Goal: Task Accomplishment & Management: Manage account settings

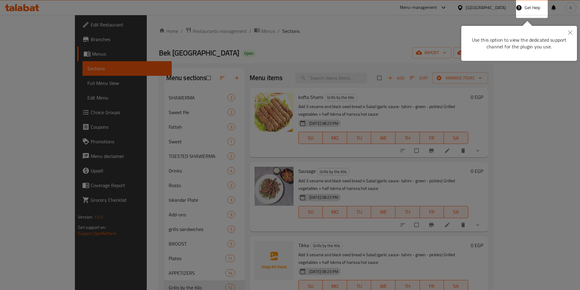
click at [571, 40] on div "Use this option to view the dedicated support channel for the plugin you use." at bounding box center [519, 43] width 107 height 26
click at [573, 32] on button "Close" at bounding box center [570, 33] width 13 height 14
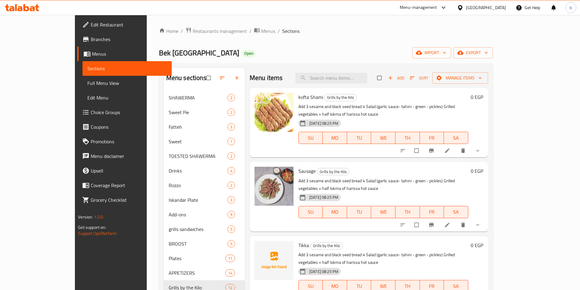
click at [87, 86] on span "Full Menu View" at bounding box center [127, 83] width 80 height 7
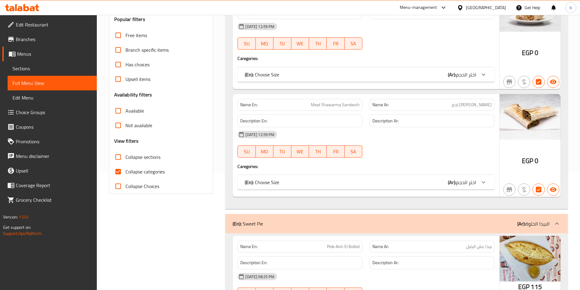
scroll to position [122, 0]
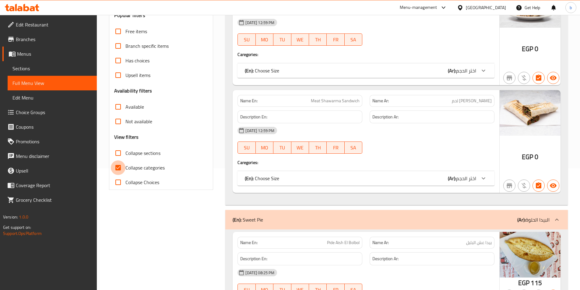
click at [116, 169] on input "Collapse categories" at bounding box center [118, 168] width 15 height 15
checkbox input "false"
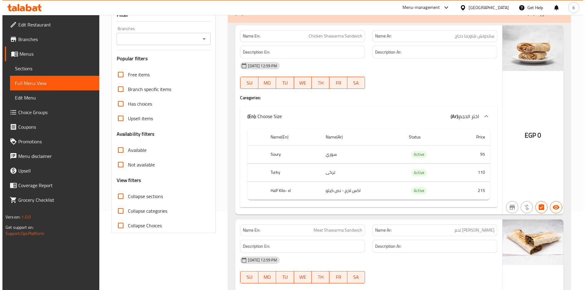
scroll to position [0, 0]
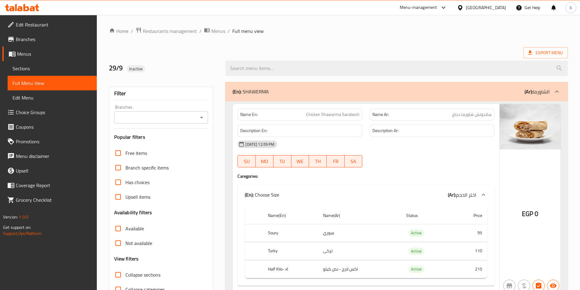
click at [38, 54] on span "Menus" at bounding box center [54, 53] width 75 height 7
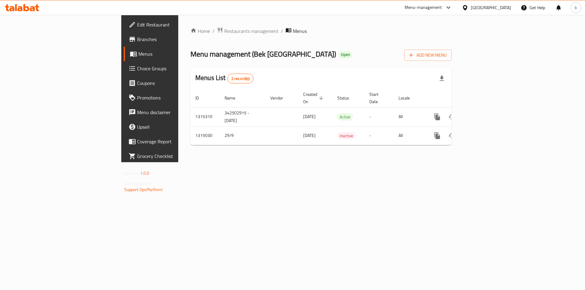
click at [21, 12] on div at bounding box center [22, 8] width 44 height 12
click at [26, 10] on icon at bounding box center [26, 7] width 6 height 7
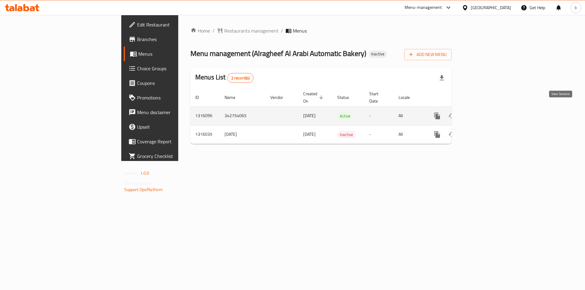
click at [488, 109] on link "enhanced table" at bounding box center [481, 116] width 15 height 15
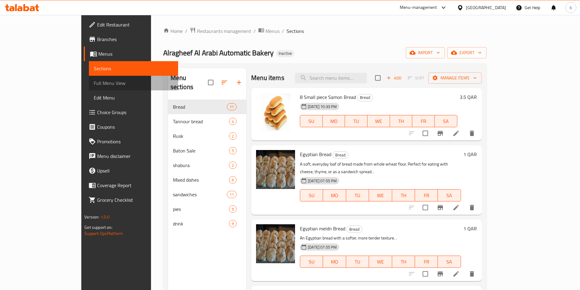
click at [89, 84] on link "Full Menu View" at bounding box center [133, 83] width 89 height 15
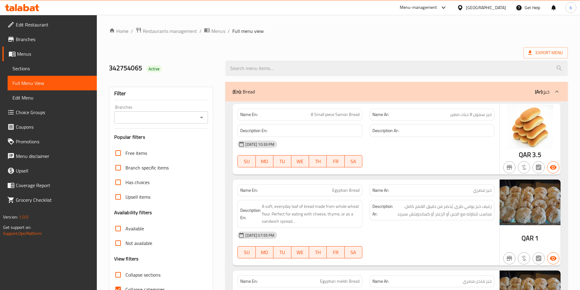
click at [480, 48] on div "Export Menu" at bounding box center [338, 52] width 459 height 11
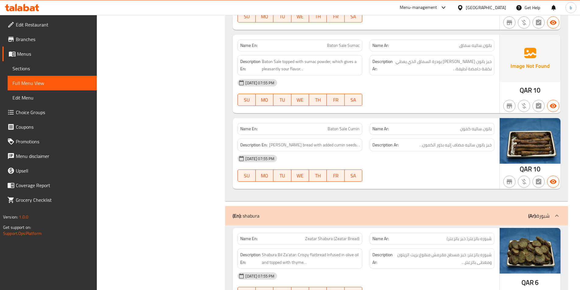
click at [333, 130] on span "Baton Sale Cumin" at bounding box center [344, 129] width 32 height 6
copy span "Baton"
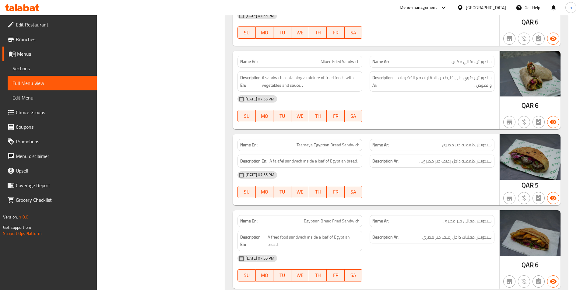
scroll to position [2726, 0]
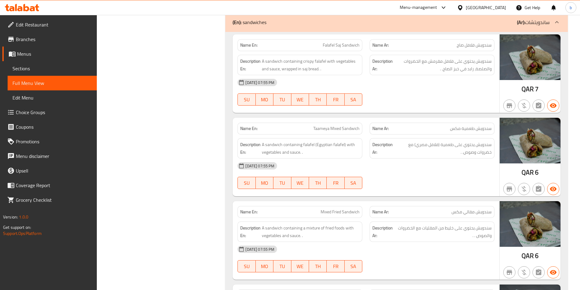
click at [448, 4] on icon at bounding box center [443, 7] width 7 height 7
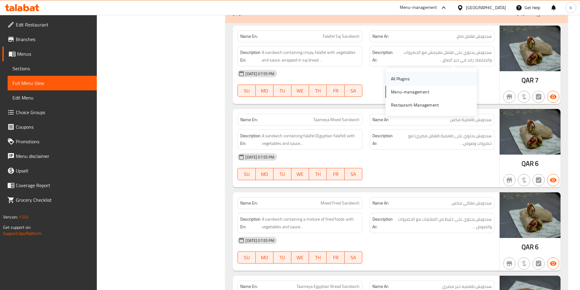
scroll to position [2787, 0]
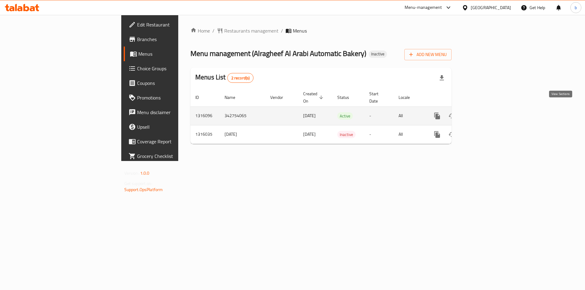
click at [485, 112] on icon "enhanced table" at bounding box center [480, 115] width 7 height 7
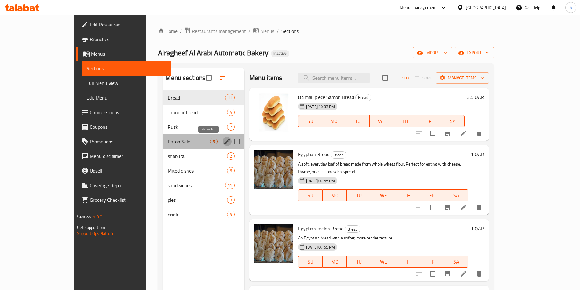
click at [224, 142] on icon "edit" at bounding box center [227, 141] width 7 height 7
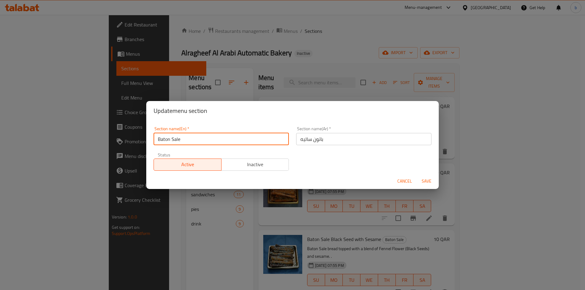
drag, startPoint x: 160, startPoint y: 139, endPoint x: 156, endPoint y: 136, distance: 4.8
click at [156, 137] on input "Baton Sale" at bounding box center [221, 139] width 135 height 12
type input "paton Sale"
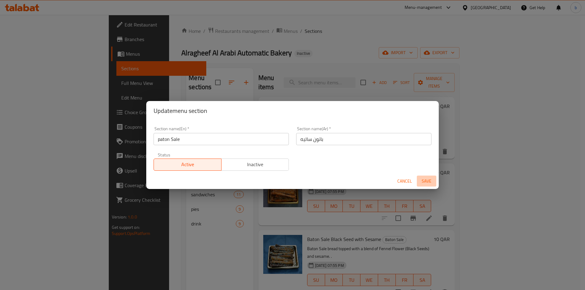
click at [423, 181] on span "Save" at bounding box center [426, 182] width 15 height 8
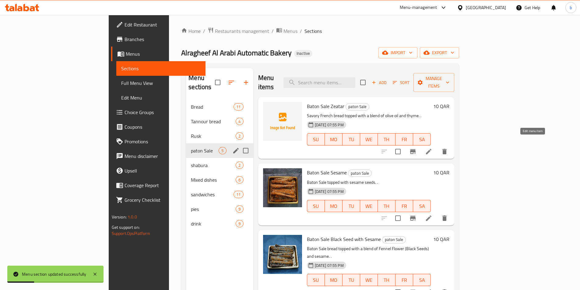
click at [433, 148] on icon at bounding box center [428, 151] width 7 height 7
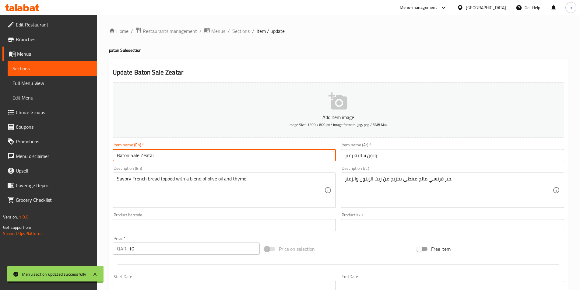
drag, startPoint x: 130, startPoint y: 156, endPoint x: 101, endPoint y: 158, distance: 28.4
click at [101, 158] on div "Home / Restaurants management / Menus / Sections / item / update paton Sale sec…" at bounding box center [339, 223] width 484 height 416
paste input "Paton"
click at [125, 154] on input "Paton Sale Zeatar" at bounding box center [225, 155] width 224 height 12
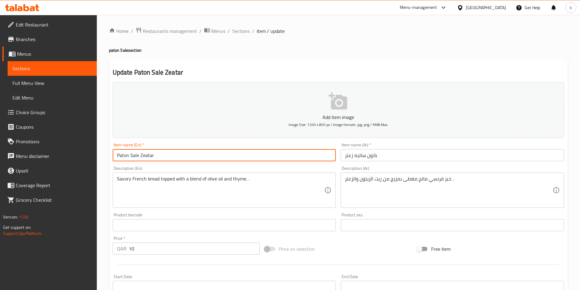
click at [119, 157] on input "Paton Sale Zeatar" at bounding box center [225, 155] width 224 height 12
drag, startPoint x: 118, startPoint y: 155, endPoint x: 128, endPoint y: 157, distance: 10.9
click at [128, 157] on input "Paton Sale Zeatar" at bounding box center [225, 155] width 224 height 12
type input "Paton Sale Zeatar"
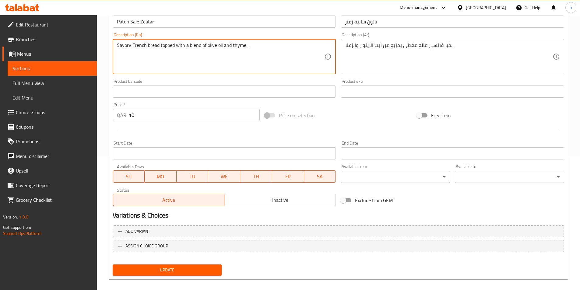
scroll to position [140, 0]
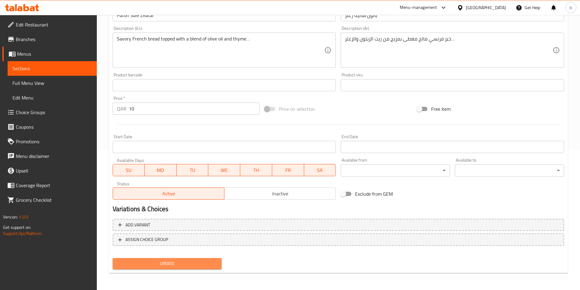
click at [177, 267] on span "Update" at bounding box center [168, 264] width 100 height 8
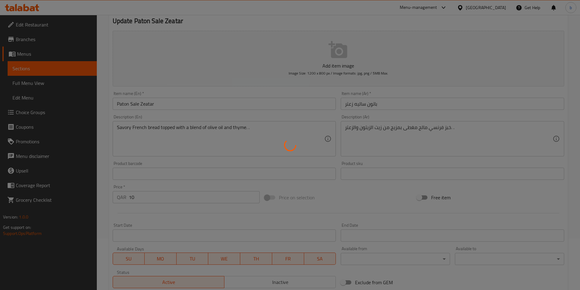
scroll to position [0, 0]
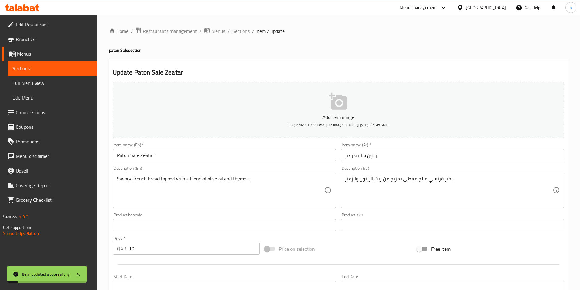
click at [243, 27] on span "Sections" at bounding box center [240, 30] width 17 height 7
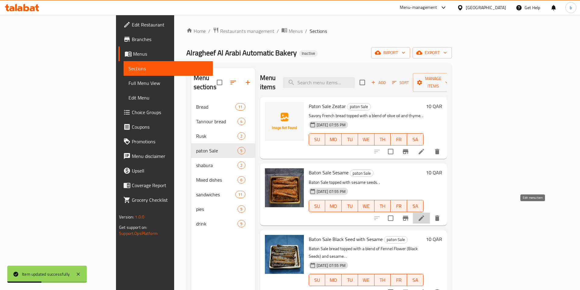
click at [425, 215] on icon at bounding box center [421, 218] width 7 height 7
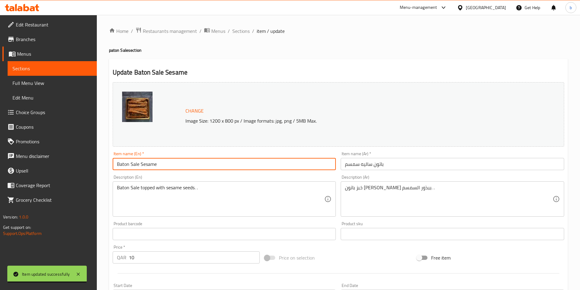
drag, startPoint x: 130, startPoint y: 164, endPoint x: 118, endPoint y: 172, distance: 14.3
click at [118, 172] on div "Item name (En)   * Baton Sale Sesame Item name (En) *" at bounding box center [224, 160] width 228 height 23
paste input "P"
type input "Paton Sale Sesame"
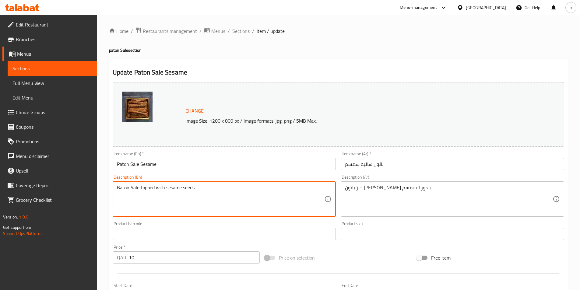
drag, startPoint x: 130, startPoint y: 188, endPoint x: 118, endPoint y: 187, distance: 11.9
paste textarea "P"
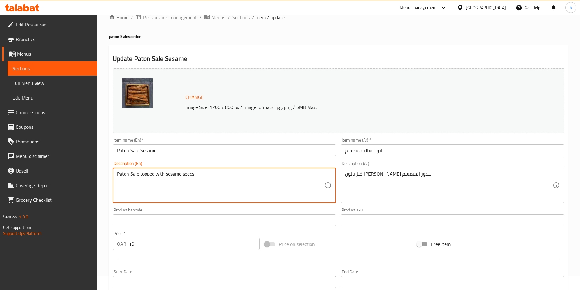
scroll to position [149, 0]
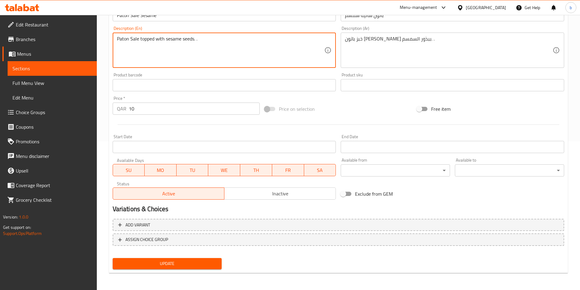
type textarea "Paton Sale topped with sesame seeds. ."
click at [174, 259] on button "Update" at bounding box center [167, 263] width 109 height 11
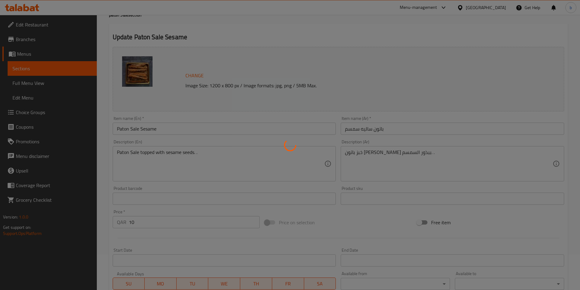
scroll to position [0, 0]
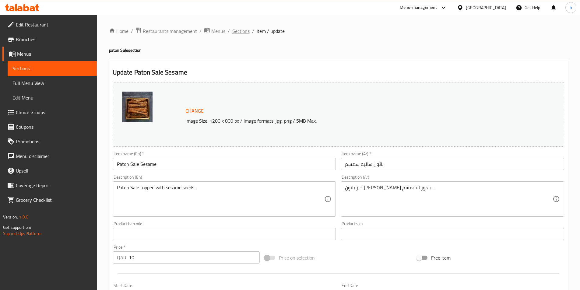
click at [236, 28] on span "Sections" at bounding box center [240, 30] width 17 height 7
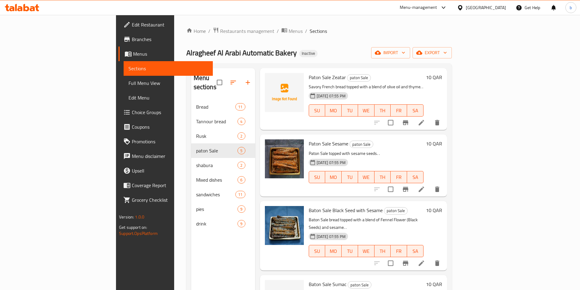
scroll to position [58, 0]
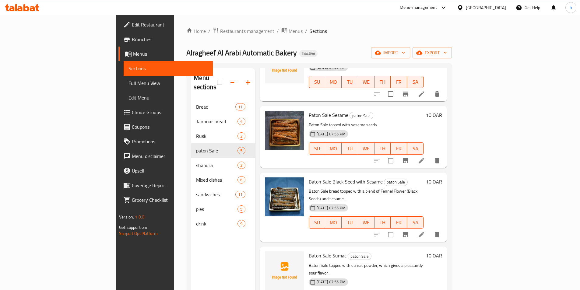
click at [430, 229] on li at bounding box center [421, 234] width 17 height 11
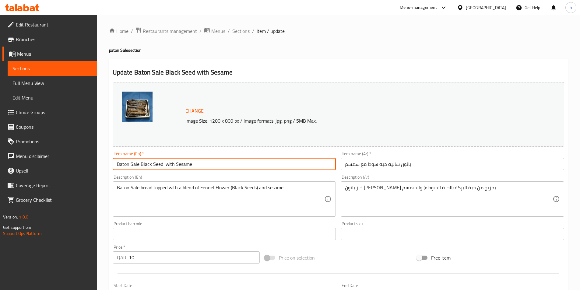
drag, startPoint x: 130, startPoint y: 162, endPoint x: 118, endPoint y: 171, distance: 14.8
click at [118, 171] on div "Item name (En)   * Baton Sale Black Seed with Sesame Item name (En) *" at bounding box center [224, 160] width 228 height 23
paste input "P"
type input "Paton Sale Black Seed with Sesame"
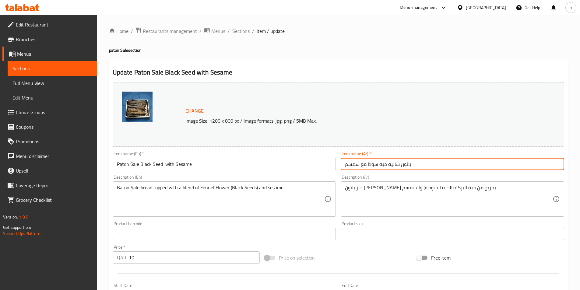
drag, startPoint x: 368, startPoint y: 165, endPoint x: 386, endPoint y: 165, distance: 18.0
click at [386, 165] on input "باتون ساليه حبه سودا مع سمسم" at bounding box center [453, 164] width 224 height 12
paste input "ة البركة"
type input "باتون ساليه حبة البركة مع سمسم"
click at [124, 164] on input "Paton Sale Black Seed with Sesame" at bounding box center [225, 164] width 224 height 12
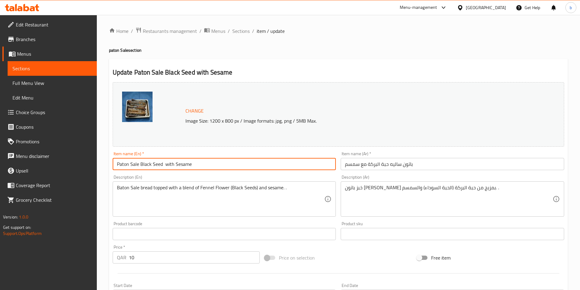
click at [124, 164] on input "Paton Sale Black Seed with Sesame" at bounding box center [225, 164] width 224 height 12
drag, startPoint x: 118, startPoint y: 165, endPoint x: 130, endPoint y: 166, distance: 11.9
click at [130, 166] on input "Paton Sale Black Seed with Sesame" at bounding box center [225, 164] width 224 height 12
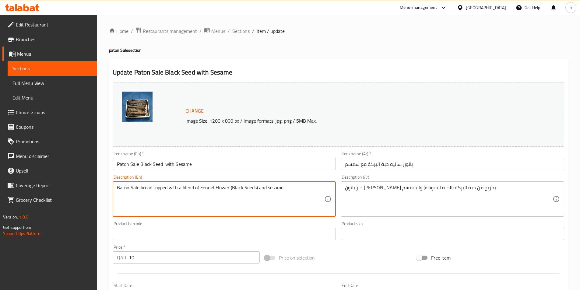
click at [122, 192] on textarea "Baton Sale bread topped with a blend of Fennel Flower (Black Seeds) and sesame.…" at bounding box center [221, 199] width 208 height 29
paste textarea "Paton"
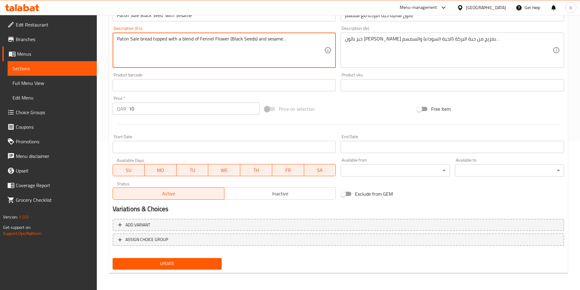
type textarea "Paton Sale bread topped with a blend of Fennel Flower (Black Seeds) and sesame.…"
click at [162, 266] on span "Update" at bounding box center [168, 264] width 100 height 8
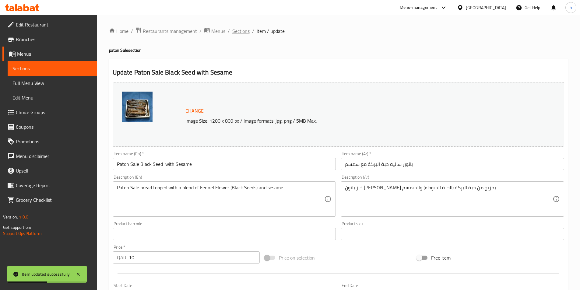
click at [246, 33] on span "Sections" at bounding box center [240, 30] width 17 height 7
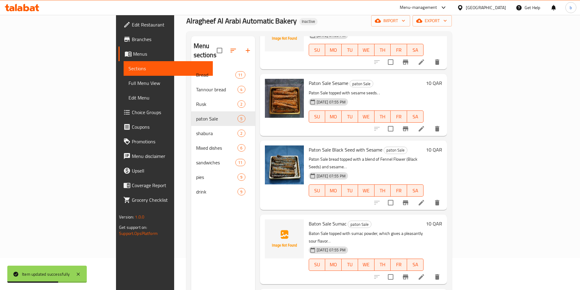
scroll to position [85, 0]
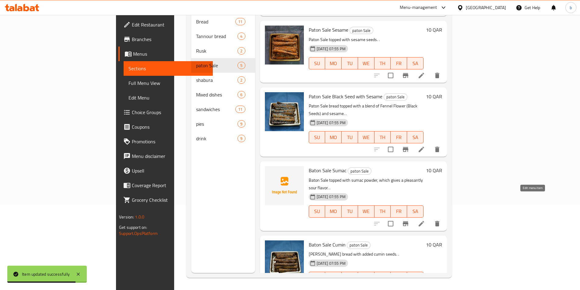
click at [424, 221] on icon at bounding box center [421, 223] width 5 height 5
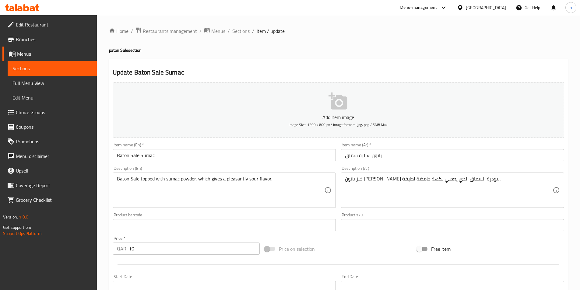
click at [120, 156] on input "Baton Sale Sumac" at bounding box center [225, 155] width 224 height 12
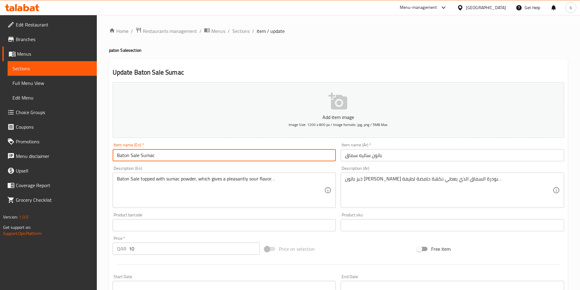
click at [120, 156] on input "Baton Sale Sumac" at bounding box center [225, 155] width 224 height 12
paste input "Paton"
type input "Paton Sale Sumac"
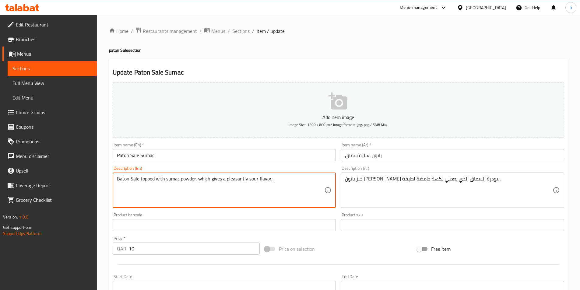
click at [118, 180] on textarea "Baton Sale topped with sumac powder, which gives a pleasantly sour flavor. ." at bounding box center [221, 190] width 208 height 29
paste textarea "Paton"
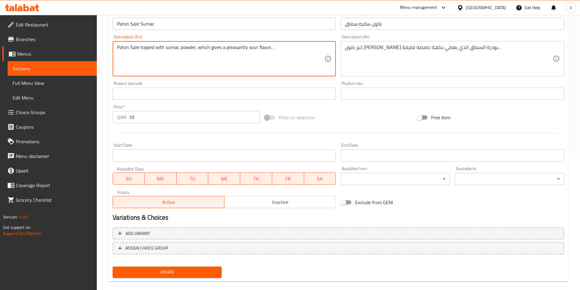
scroll to position [140, 0]
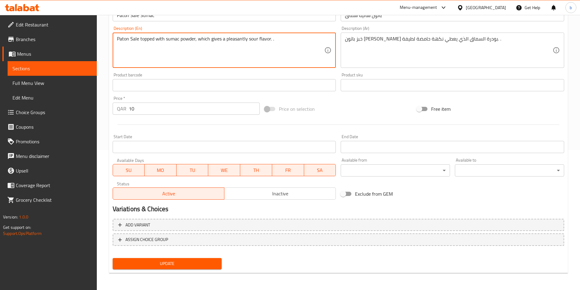
type textarea "Paton Sale topped with sumac powder, which gives a pleasantly sour flavor. ."
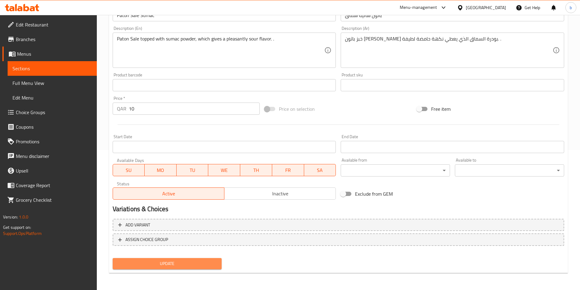
click at [181, 260] on button "Update" at bounding box center [167, 263] width 109 height 11
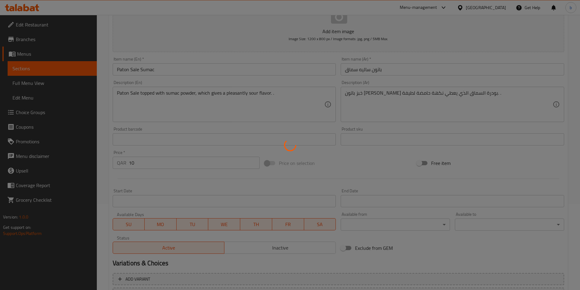
scroll to position [0, 0]
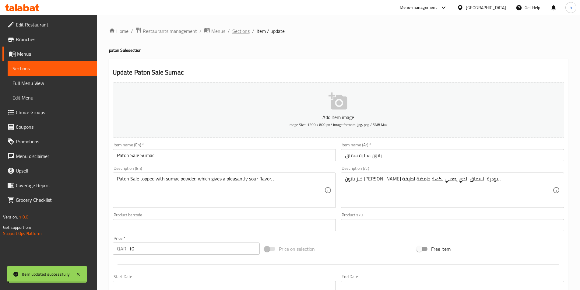
click at [240, 34] on span "Sections" at bounding box center [240, 30] width 17 height 7
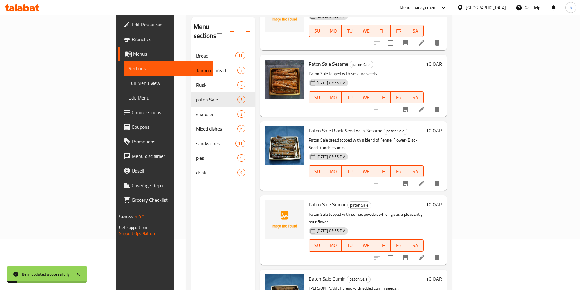
scroll to position [85, 0]
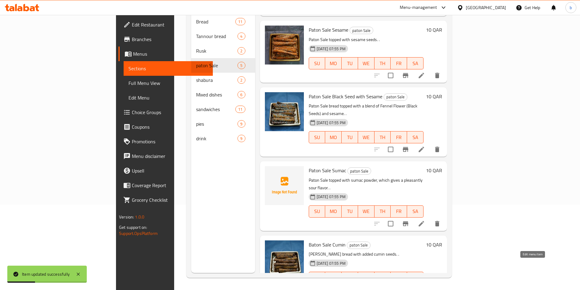
click at [425, 287] on icon at bounding box center [421, 290] width 7 height 7
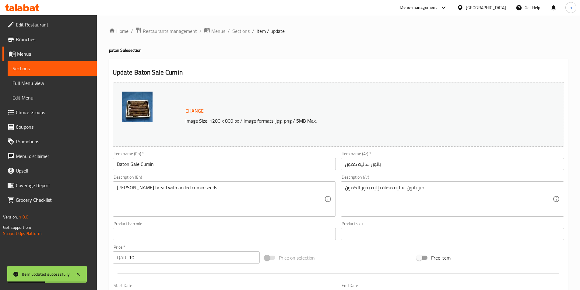
click at [123, 163] on input "Baton Sale Cumin" at bounding box center [225, 164] width 224 height 12
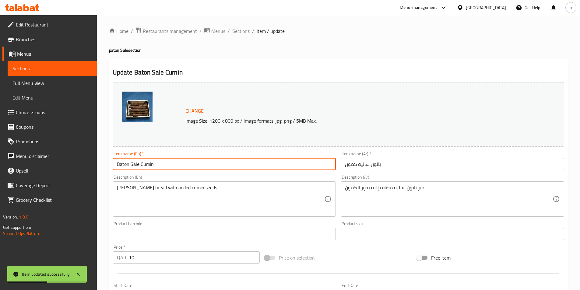
click at [123, 163] on input "Baton Sale Cumin" at bounding box center [225, 164] width 224 height 12
paste input "Paton"
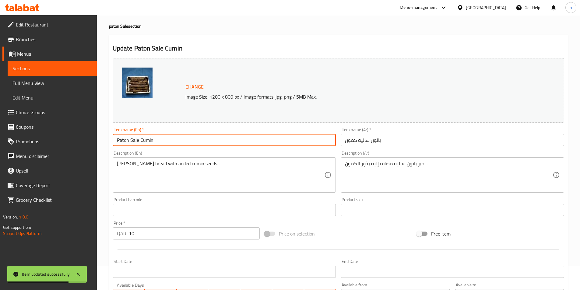
scroll to position [149, 0]
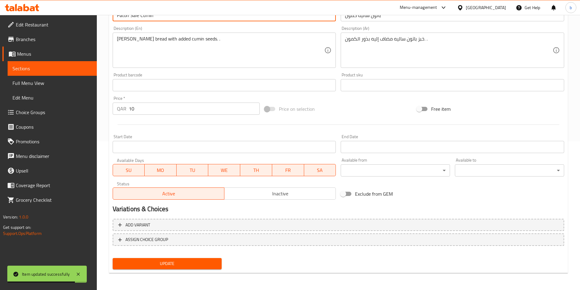
type input "Paton Sale Cumin"
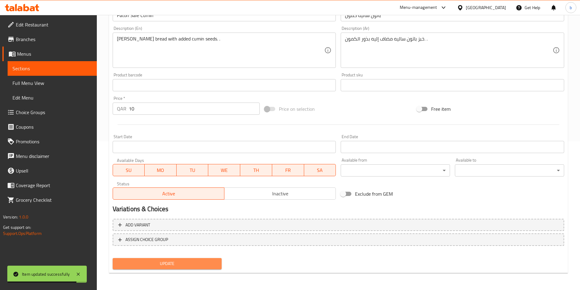
click at [173, 261] on span "Update" at bounding box center [168, 264] width 100 height 8
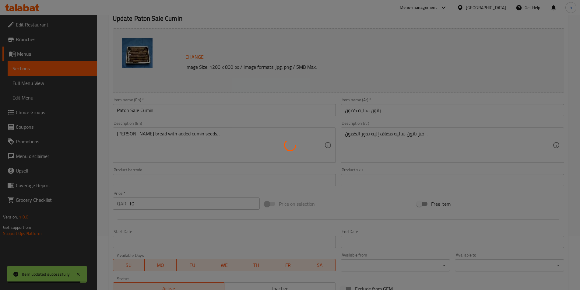
scroll to position [0, 0]
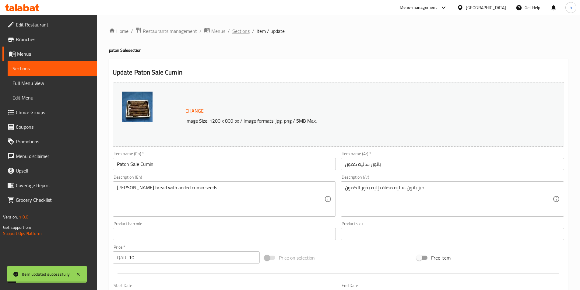
click at [239, 30] on span "Sections" at bounding box center [240, 30] width 17 height 7
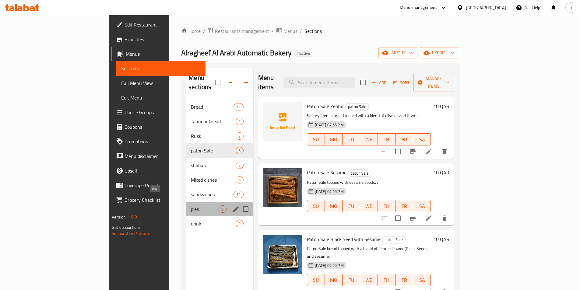
click at [191, 206] on span "pies" at bounding box center [205, 209] width 28 height 7
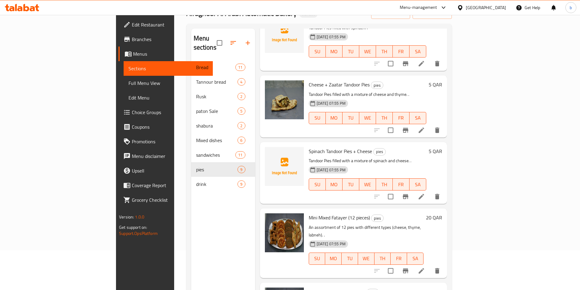
scroll to position [85, 0]
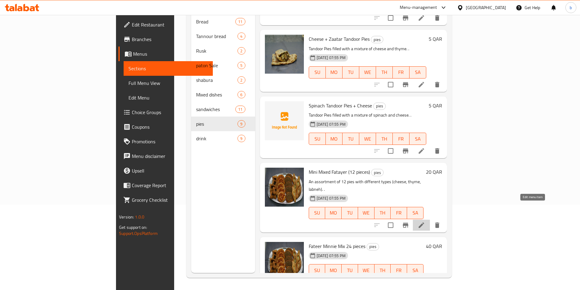
click at [425, 222] on icon at bounding box center [421, 225] width 7 height 7
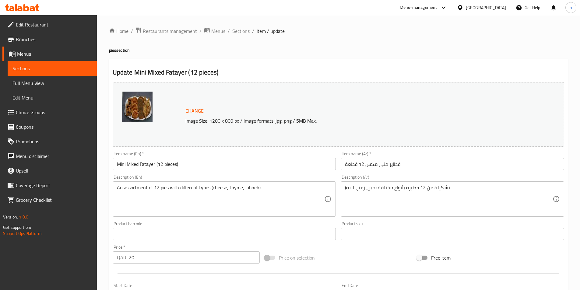
click at [118, 162] on input "Mini Mixed Fatayer (12 pieces)" at bounding box center [225, 164] width 224 height 12
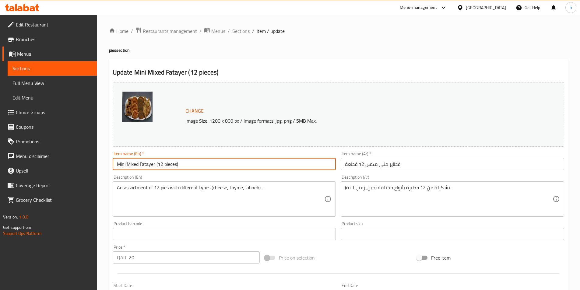
click at [118, 162] on input "Mini Mixed Fatayer (12 pieces)" at bounding box center [225, 164] width 224 height 12
paste input "nie"
type input "Minnie Mixed Fatayer (12 pieces)"
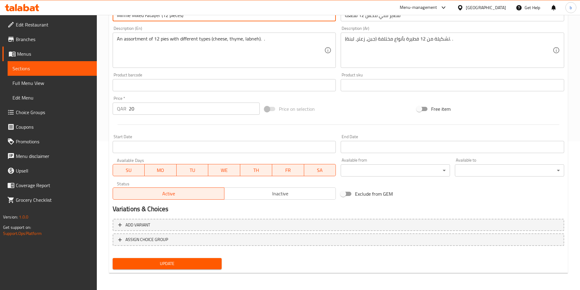
click at [161, 261] on span "Update" at bounding box center [168, 264] width 100 height 8
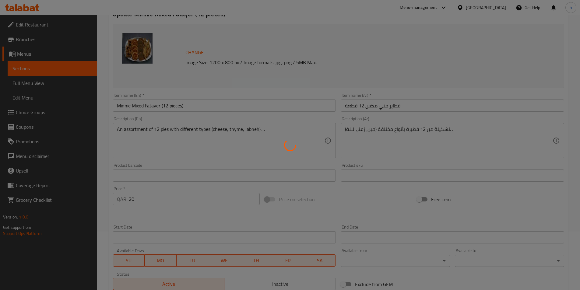
scroll to position [0, 0]
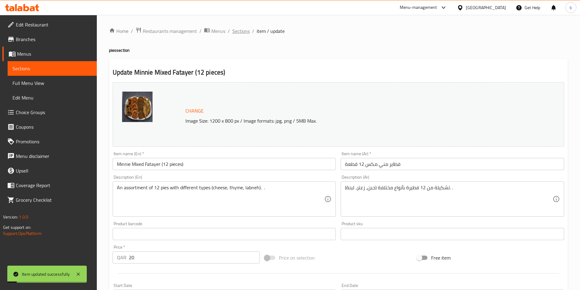
click at [238, 33] on span "Sections" at bounding box center [240, 30] width 17 height 7
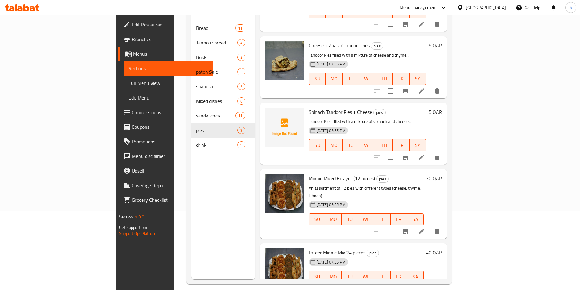
scroll to position [85, 0]
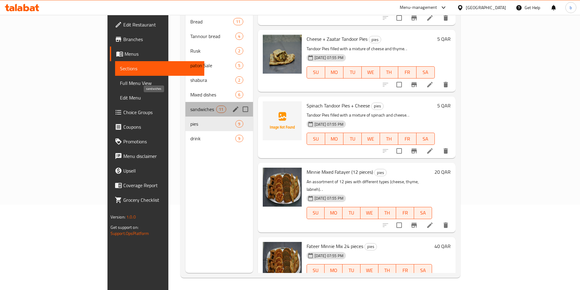
click at [190, 106] on span "sandwiches" at bounding box center [203, 109] width 26 height 7
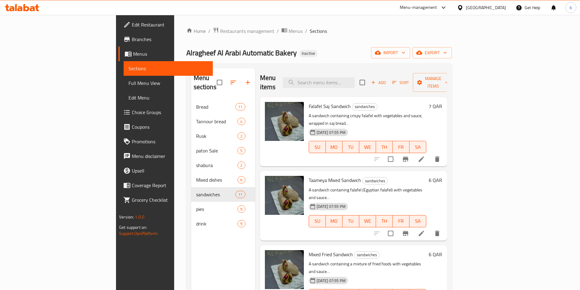
click at [425, 156] on icon at bounding box center [421, 159] width 7 height 7
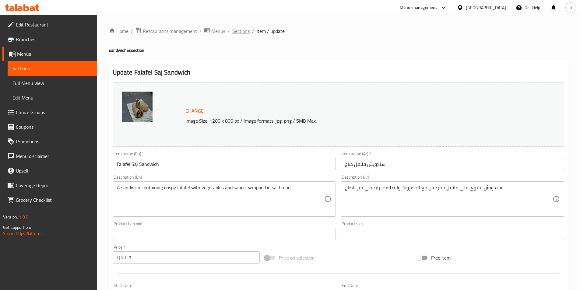
click at [232, 30] on span "Sections" at bounding box center [240, 30] width 17 height 7
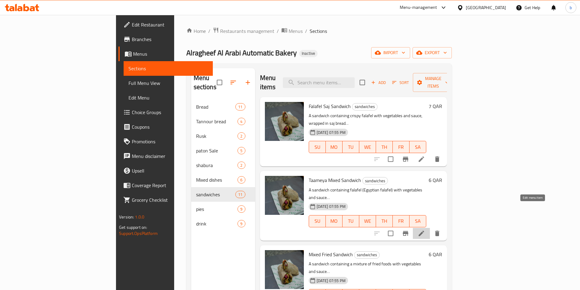
click at [425, 230] on icon at bounding box center [421, 233] width 7 height 7
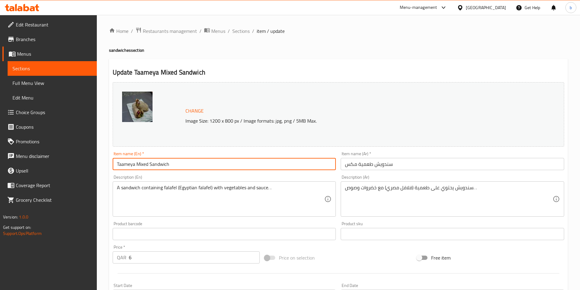
click at [126, 162] on input "Taameya Mixed Sandwich" at bounding box center [225, 164] width 224 height 12
paste input "ia"
type input "Taamia Mixed Sandwich"
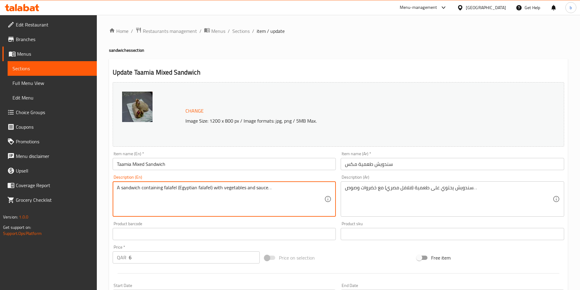
click at [167, 188] on textarea "A sandwich containing falafel (Egyptian falafel) with vegetables and sauce. ." at bounding box center [221, 199] width 208 height 29
paste textarea "Taamia"
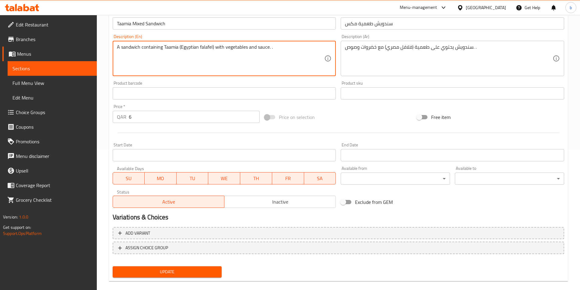
scroll to position [149, 0]
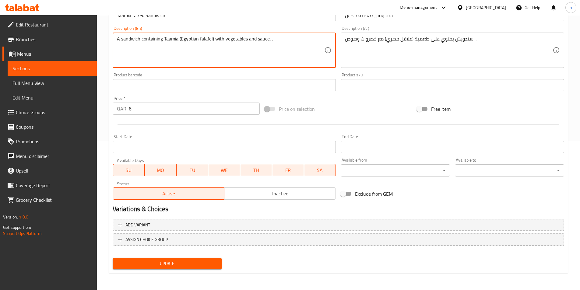
type textarea "A sandwich containing Taamia (Egyptian falafel) with vegetables and sauce. ."
click at [182, 262] on span "Update" at bounding box center [168, 264] width 100 height 8
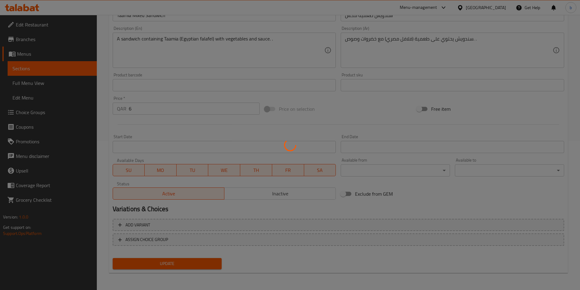
scroll to position [0, 0]
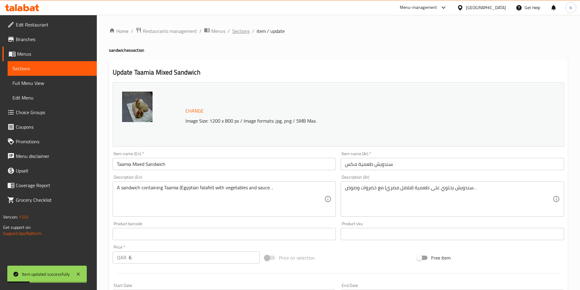
click at [241, 31] on span "Sections" at bounding box center [240, 30] width 17 height 7
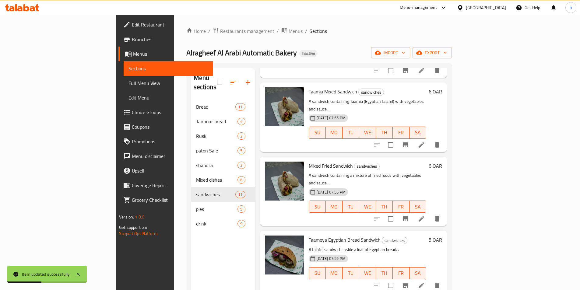
scroll to position [91, 0]
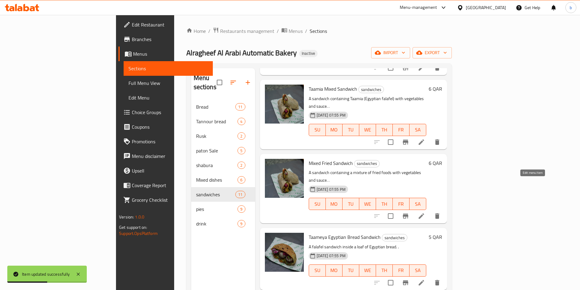
click at [425, 213] on icon at bounding box center [421, 216] width 7 height 7
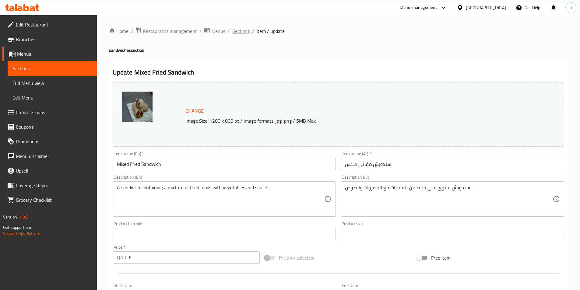
click at [243, 33] on span "Sections" at bounding box center [240, 30] width 17 height 7
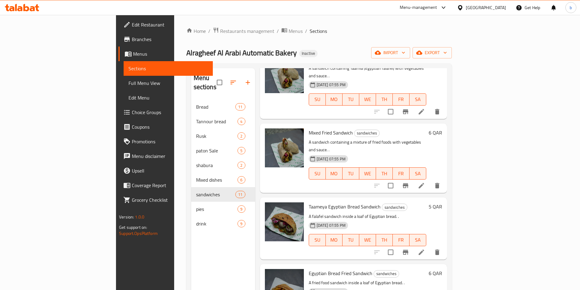
scroll to position [183, 0]
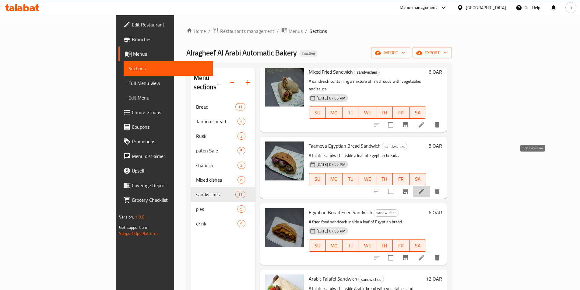
click at [425, 188] on icon at bounding box center [421, 191] width 7 height 7
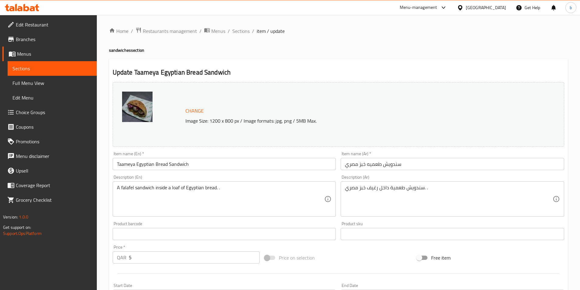
click at [121, 162] on input "Taameya Egyptian Bread Sandwich" at bounding box center [225, 164] width 224 height 12
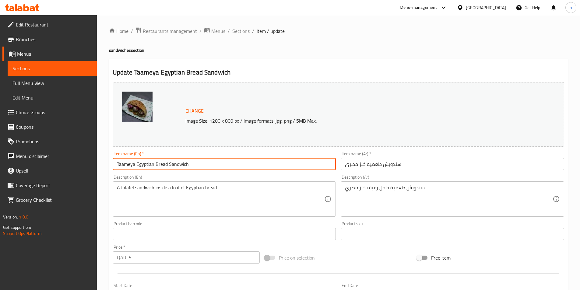
click at [121, 162] on input "Taameya Egyptian Bread Sandwich" at bounding box center [225, 164] width 224 height 12
paste input "ia"
type input "Taamia Egyptian Bread Sandwich"
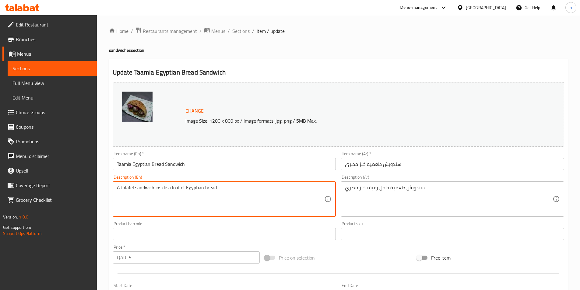
click at [129, 190] on textarea "A falafel sandwich inside a loaf of Egyptian bread. ." at bounding box center [221, 199] width 208 height 29
paste textarea "Taamia"
type textarea "A Taamia sandwich inside a loaf of Egyptian bread. ."
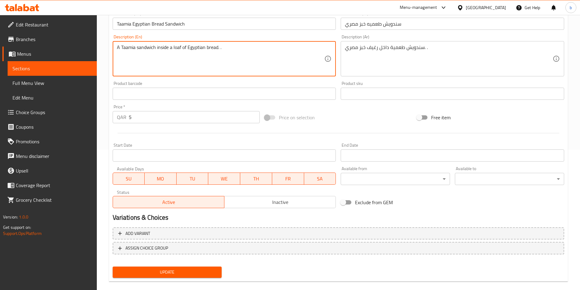
scroll to position [149, 0]
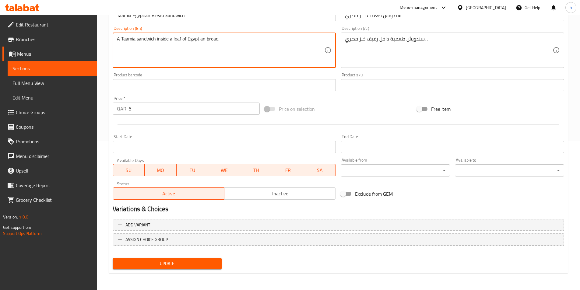
click at [155, 267] on span "Update" at bounding box center [168, 264] width 100 height 8
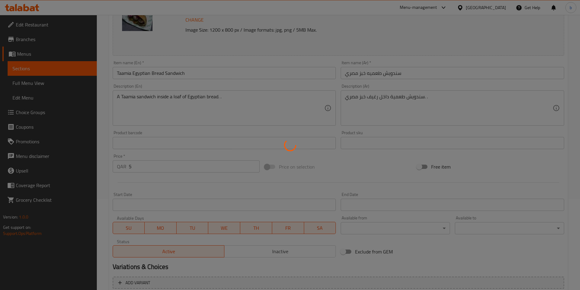
scroll to position [0, 0]
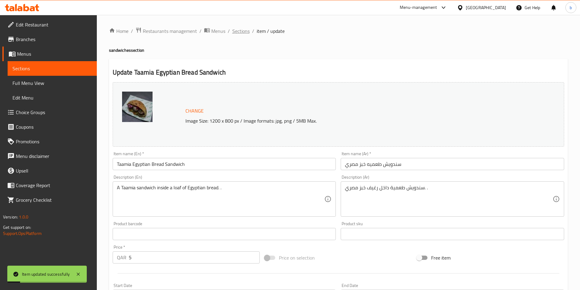
click at [240, 35] on span "Sections" at bounding box center [240, 30] width 17 height 7
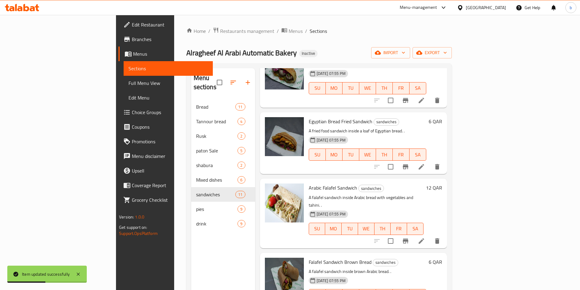
scroll to position [274, 0]
click at [430, 236] on li at bounding box center [421, 241] width 17 height 11
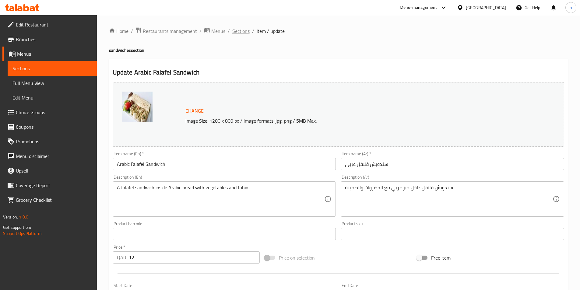
click at [244, 30] on span "Sections" at bounding box center [240, 30] width 17 height 7
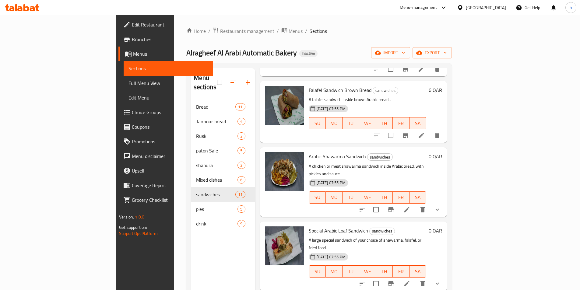
scroll to position [457, 0]
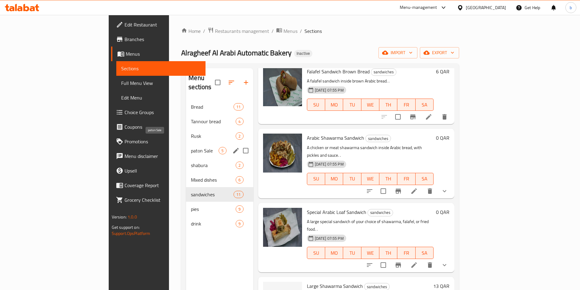
click at [191, 147] on span "paton Sale" at bounding box center [205, 150] width 28 height 7
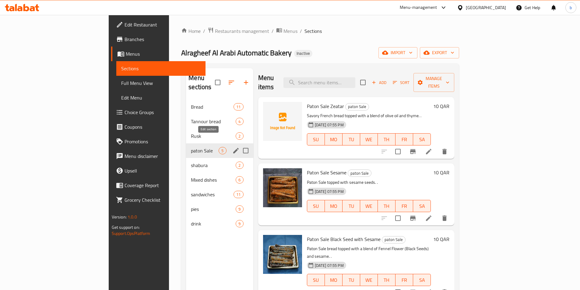
click at [232, 147] on icon "edit" at bounding box center [235, 150] width 7 height 7
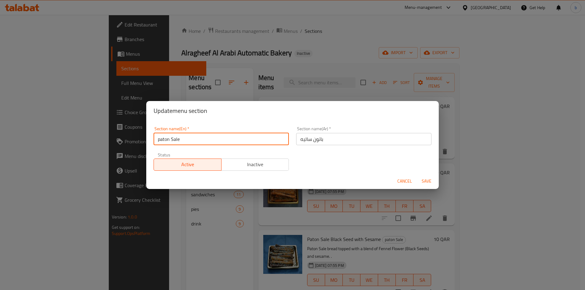
drag, startPoint x: 169, startPoint y: 140, endPoint x: 154, endPoint y: 136, distance: 15.6
click at [154, 136] on input "paton Sale" at bounding box center [221, 139] width 135 height 12
paste input "Paton"
type input "Paton Sale"
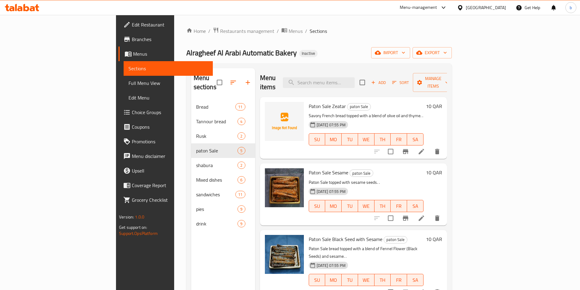
click at [425, 148] on icon at bounding box center [421, 151] width 7 height 7
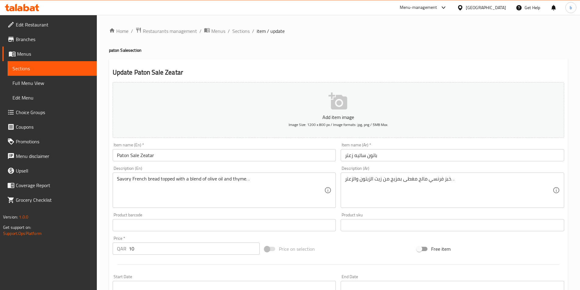
click at [118, 154] on input "Paton Sale Zeatar" at bounding box center [225, 155] width 224 height 12
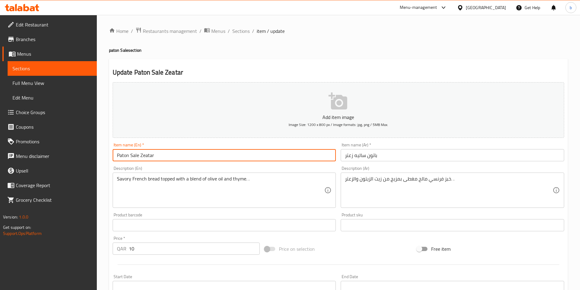
click at [118, 154] on input "Paton Sale Zeatar" at bounding box center [225, 155] width 224 height 12
paste input "B"
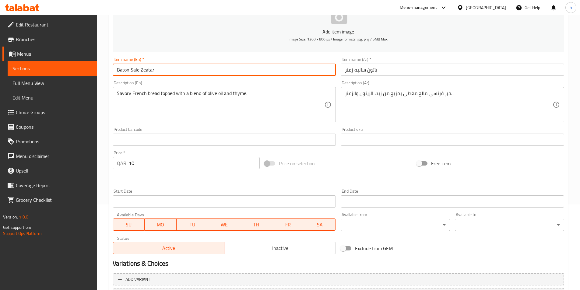
scroll to position [140, 0]
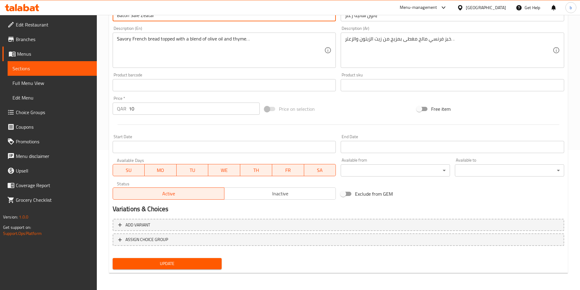
type input "Baton Sale Zeatar"
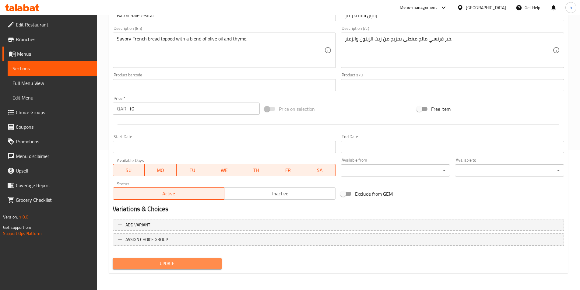
click at [176, 260] on span "Update" at bounding box center [168, 264] width 100 height 8
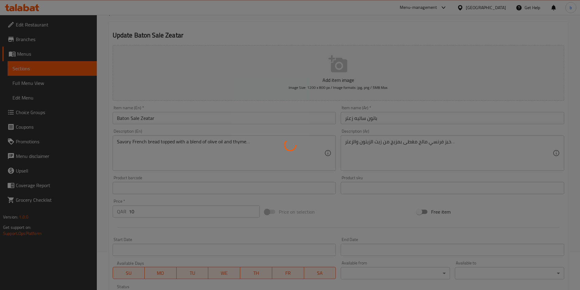
scroll to position [0, 0]
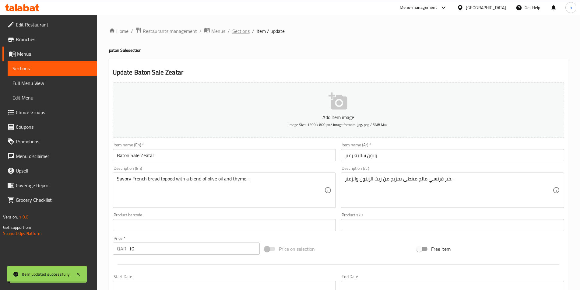
click at [239, 31] on span "Sections" at bounding box center [240, 30] width 17 height 7
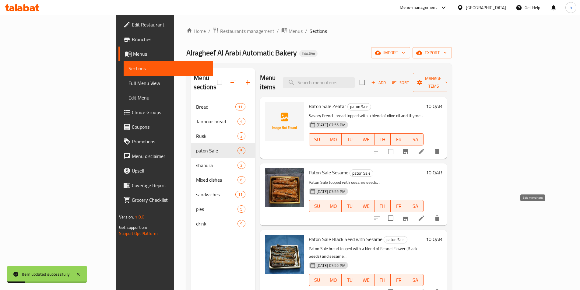
click at [424, 216] on icon at bounding box center [421, 218] width 5 height 5
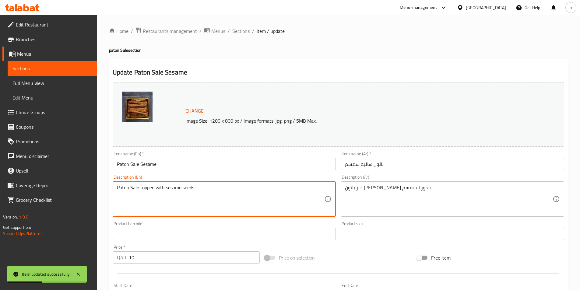
click at [125, 186] on textarea "Paton Sale topped with sesame seeds. ." at bounding box center [221, 199] width 208 height 29
paste textarea "B"
type textarea "Baton Sale topped with sesame seeds. ."
click at [123, 166] on input "Paton Sale Sesame" at bounding box center [225, 164] width 224 height 12
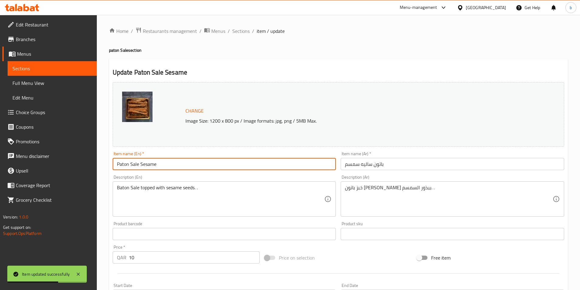
click at [123, 166] on input "Paton Sale Sesame" at bounding box center [225, 164] width 224 height 12
paste input "B"
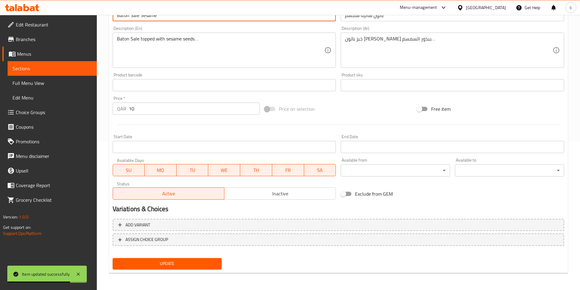
type input "Baton Sale Sesame"
click at [166, 260] on button "Update" at bounding box center [167, 263] width 109 height 11
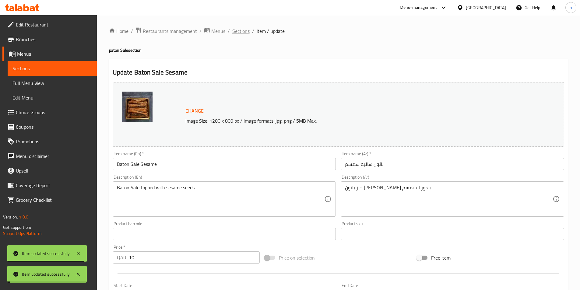
click at [246, 31] on span "Sections" at bounding box center [240, 30] width 17 height 7
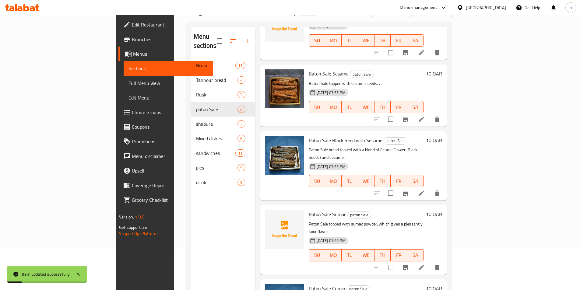
scroll to position [85, 0]
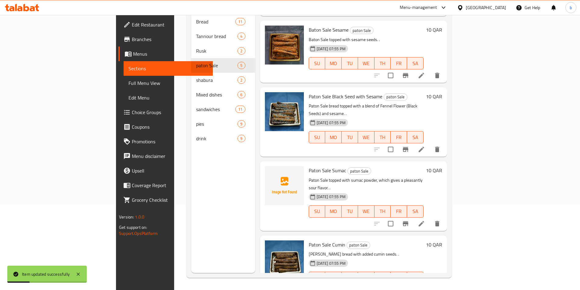
click at [430, 144] on li at bounding box center [421, 149] width 17 height 11
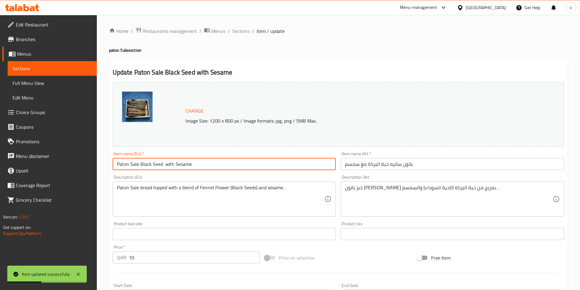
click at [124, 161] on input "Paton Sale Black Seed with Sesame" at bounding box center [225, 164] width 224 height 12
paste input "B"
type input "Baton Sale Black Seed with Sesame"
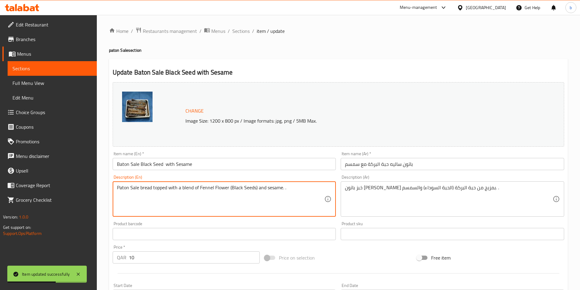
click at [121, 190] on textarea "Paton Sale bread topped with a blend of Fennel Flower (Black Seeds) and sesame.…" at bounding box center [221, 199] width 208 height 29
paste textarea "B"
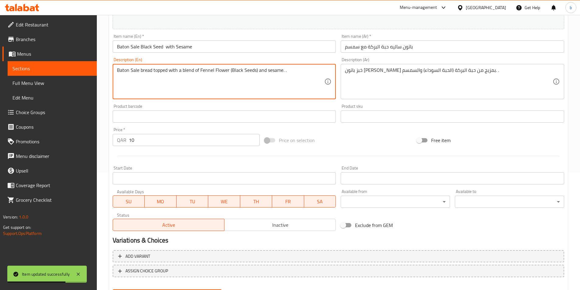
scroll to position [149, 0]
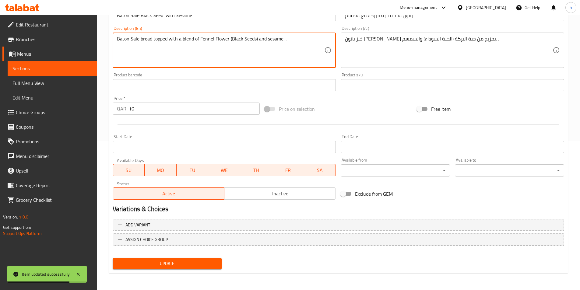
type textarea "Baton Sale bread topped with a blend of Fennel Flower (Black Seeds) and sesame.…"
click at [165, 267] on span "Update" at bounding box center [168, 264] width 100 height 8
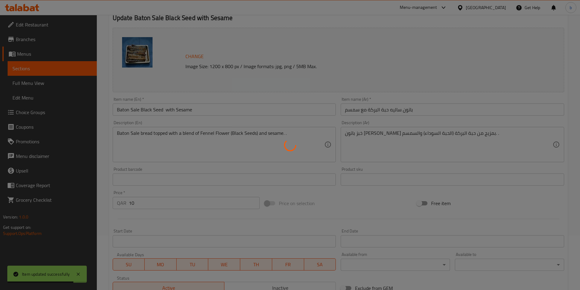
scroll to position [0, 0]
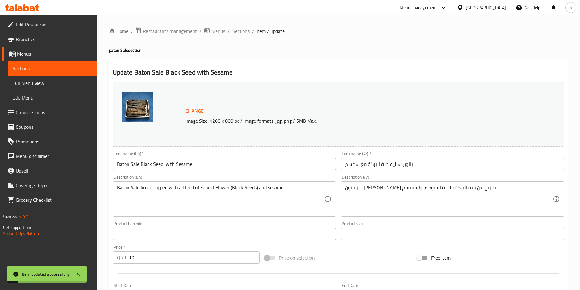
click at [242, 28] on span "Sections" at bounding box center [240, 30] width 17 height 7
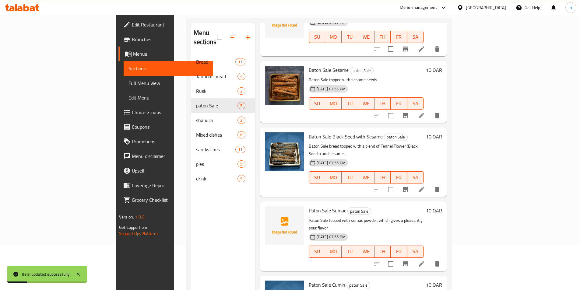
scroll to position [85, 0]
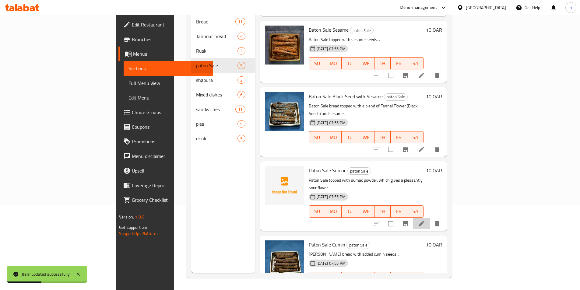
click at [430, 218] on li at bounding box center [421, 223] width 17 height 11
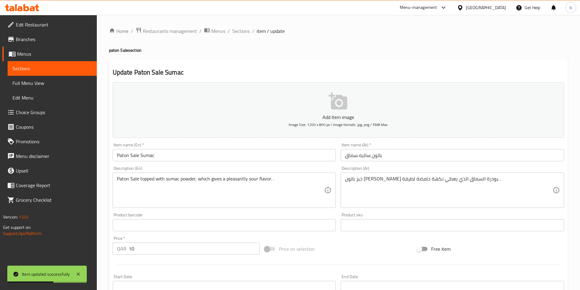
click at [119, 154] on input "Paton Sale Sumac" at bounding box center [225, 155] width 224 height 12
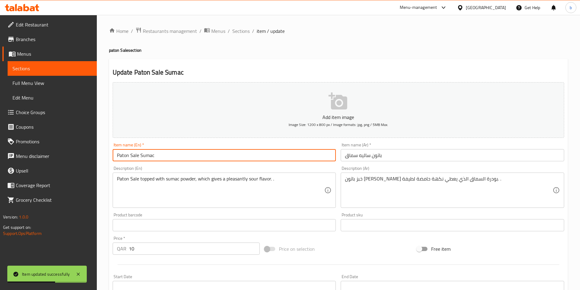
click at [119, 154] on input "Paton Sale Sumac" at bounding box center [225, 155] width 224 height 12
paste input "B"
type input "Baton Sale Sumac"
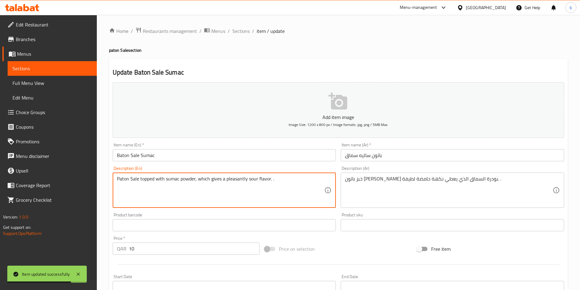
click at [125, 178] on textarea "Paton Sale topped with sumac powder, which gives a pleasantly sour flavor. ." at bounding box center [221, 190] width 208 height 29
paste textarea "B"
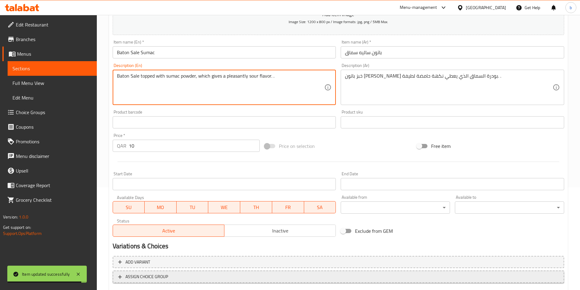
scroll to position [140, 0]
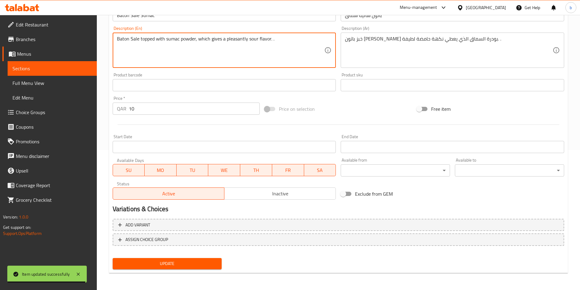
type textarea "Baton Sale topped with sumac powder, which gives a pleasantly sour flavor. ."
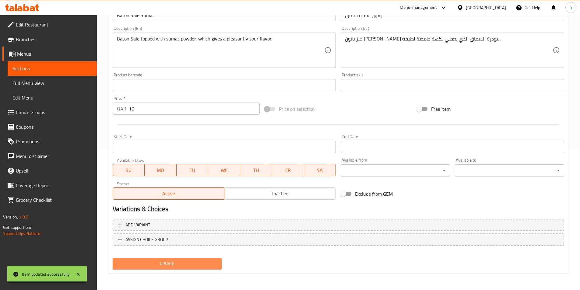
click at [159, 259] on button "Update" at bounding box center [167, 263] width 109 height 11
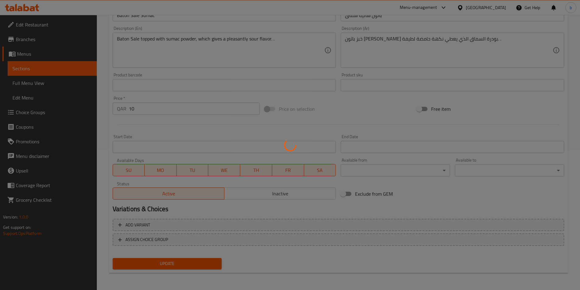
scroll to position [0, 0]
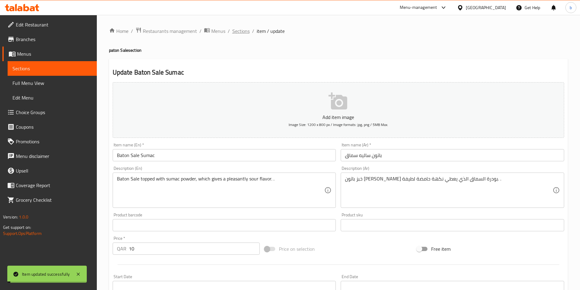
click at [247, 31] on span "Sections" at bounding box center [240, 30] width 17 height 7
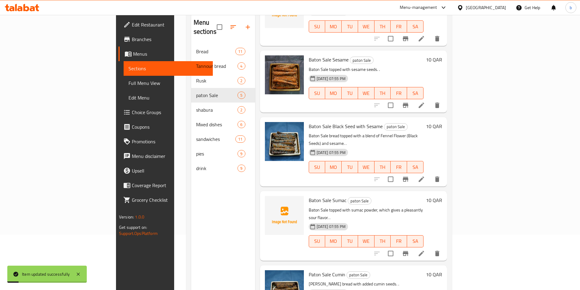
scroll to position [85, 0]
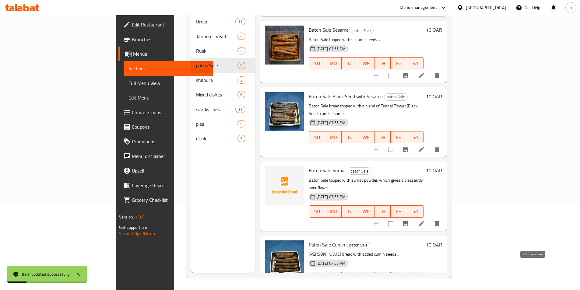
click at [425, 287] on icon at bounding box center [421, 290] width 7 height 7
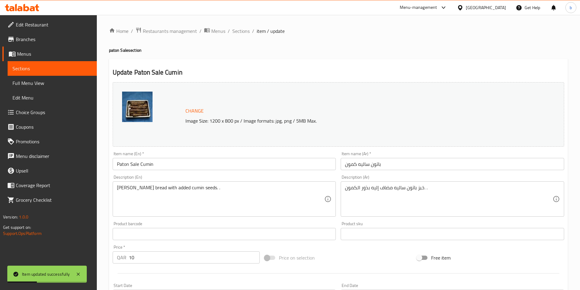
click at [122, 164] on input "Paton Sale Cumin" at bounding box center [225, 164] width 224 height 12
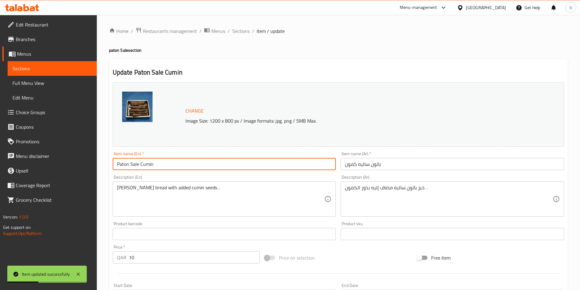
click at [122, 164] on input "Paton Sale Cumin" at bounding box center [225, 164] width 224 height 12
paste input "B"
type input "Baton Sale Cumin"
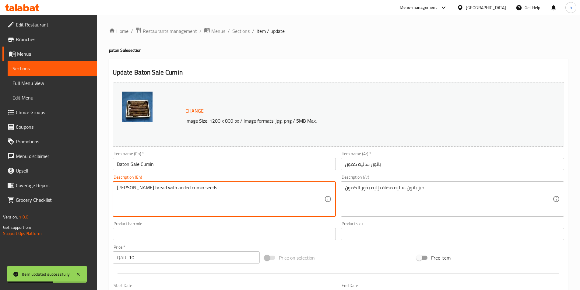
click at [122, 186] on textarea "Paton Saleh bread with added cumin seeds. ." at bounding box center [221, 199] width 208 height 29
paste textarea "B"
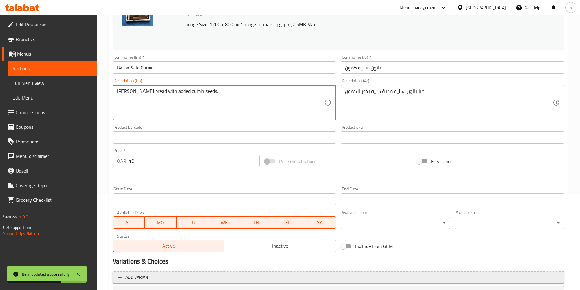
scroll to position [149, 0]
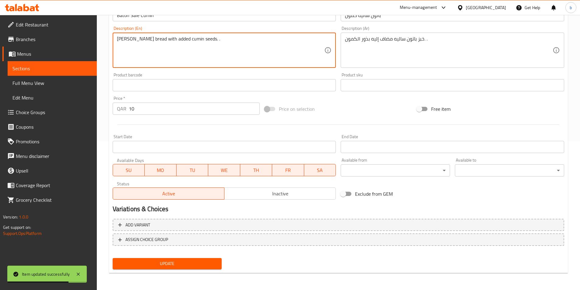
type textarea "[PERSON_NAME] bread with added cumin seeds. ."
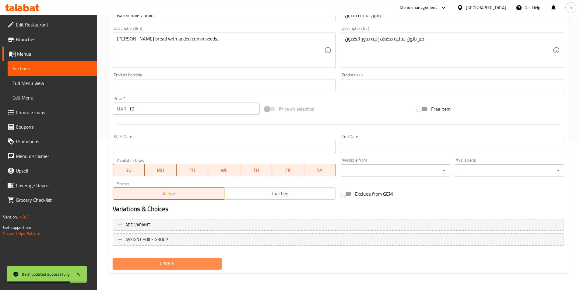
click at [185, 267] on span "Update" at bounding box center [168, 264] width 100 height 8
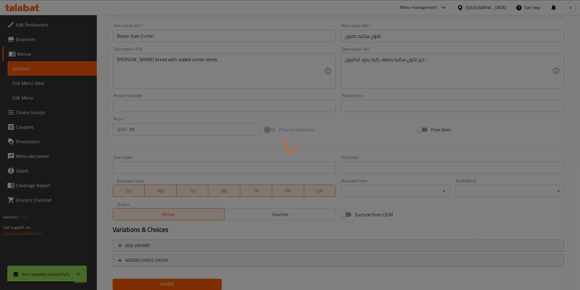
scroll to position [0, 0]
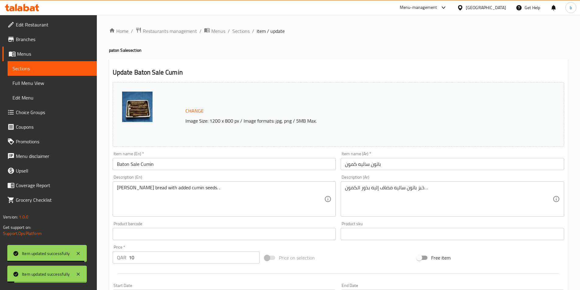
click at [241, 36] on div "Home / Restaurants management / Menus / Sections / item / update paton Sale sec…" at bounding box center [338, 227] width 459 height 400
click at [248, 27] on span "Sections" at bounding box center [240, 30] width 17 height 7
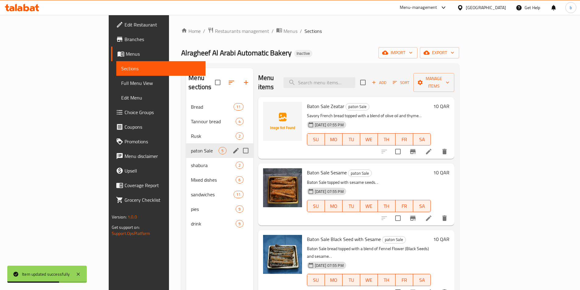
click at [186, 146] on div "paton Sale 5" at bounding box center [219, 150] width 67 height 15
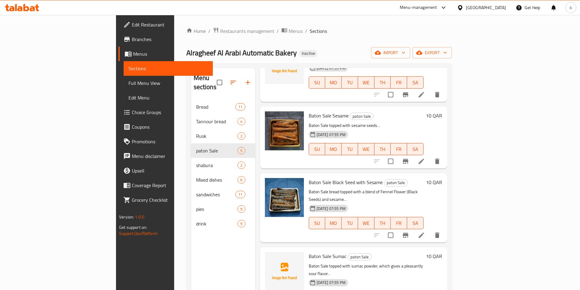
scroll to position [58, 0]
click at [309, 111] on span "Baton Sale Sesame" at bounding box center [329, 115] width 40 height 9
copy span "Baton"
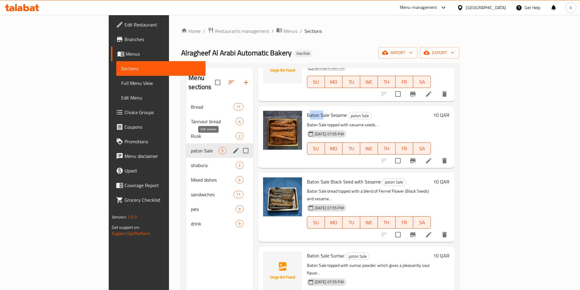
click at [232, 147] on icon "edit" at bounding box center [235, 150] width 7 height 7
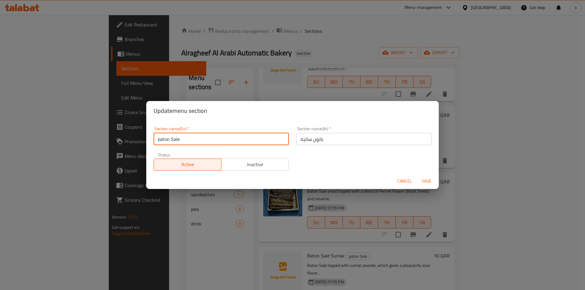
click at [164, 140] on input "paton Sale" at bounding box center [221, 139] width 135 height 12
paste input "B"
type input "Baton Sale"
click at [428, 186] on button "Save" at bounding box center [426, 181] width 19 height 11
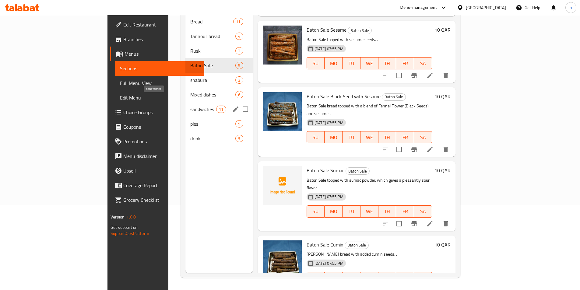
scroll to position [24, 0]
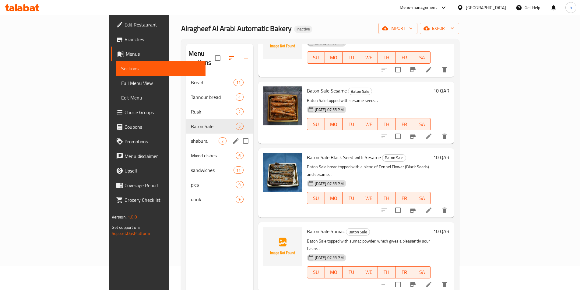
click at [186, 138] on div "shabura 2" at bounding box center [219, 141] width 67 height 15
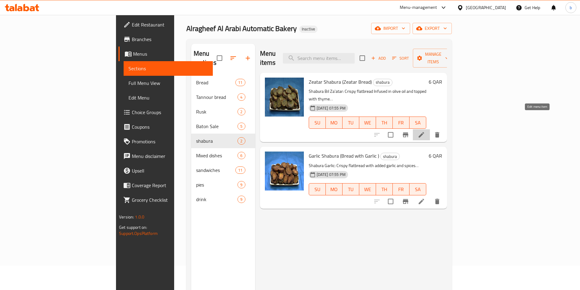
click at [425, 131] on icon at bounding box center [421, 134] width 7 height 7
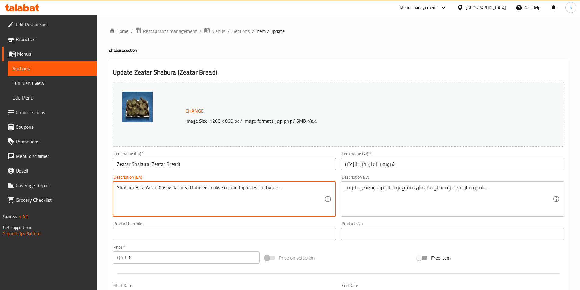
click at [198, 187] on textarea "Shabura Bil Za'atar: Crispy flatbread Infused in olive oil and topped with thym…" at bounding box center [221, 199] width 208 height 29
paste textarea "soak"
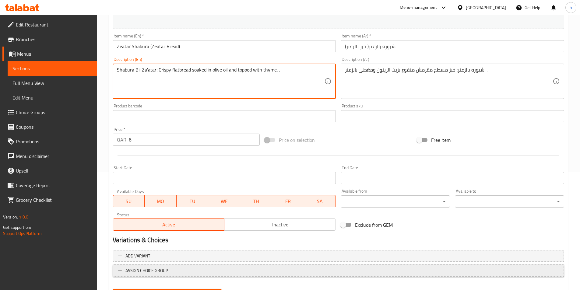
scroll to position [149, 0]
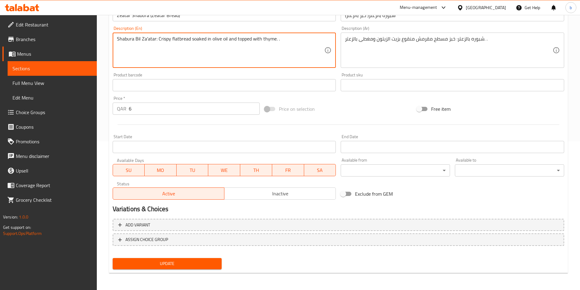
type textarea "Shabura Bil Za'atar: Crispy flatbread soaked in olive oil and topped with thyme…"
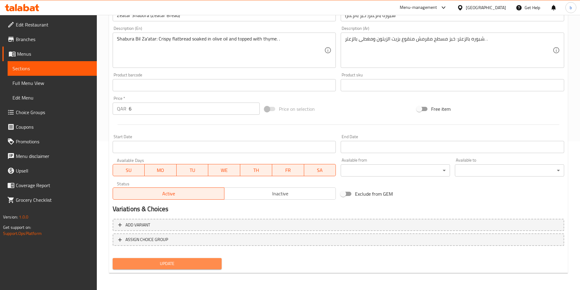
click at [176, 266] on span "Update" at bounding box center [168, 264] width 100 height 8
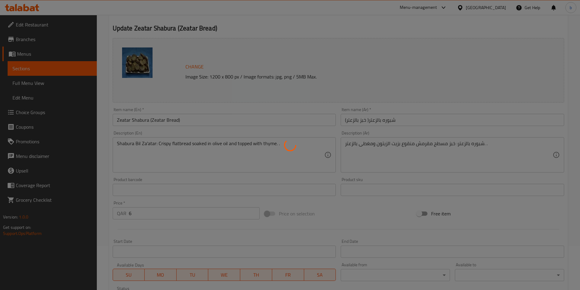
scroll to position [0, 0]
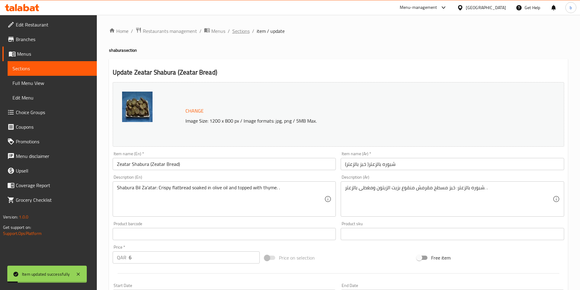
click at [242, 32] on span "Sections" at bounding box center [240, 30] width 17 height 7
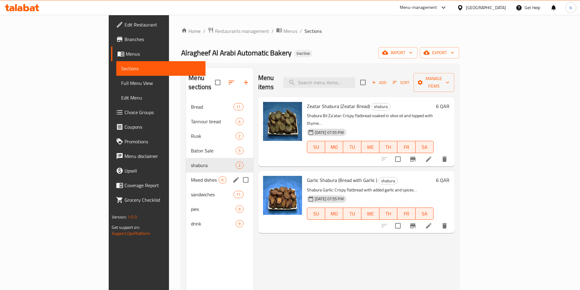
click at [190, 173] on div "Mixed dishes 6" at bounding box center [219, 180] width 67 height 15
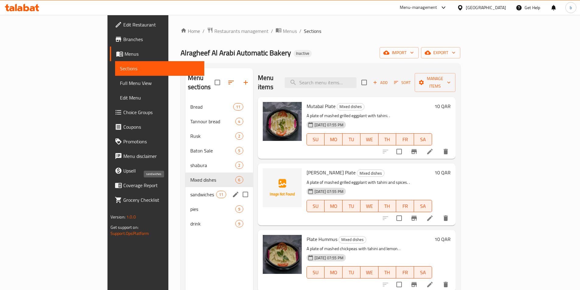
click at [190, 191] on span "sandwiches" at bounding box center [203, 194] width 26 height 7
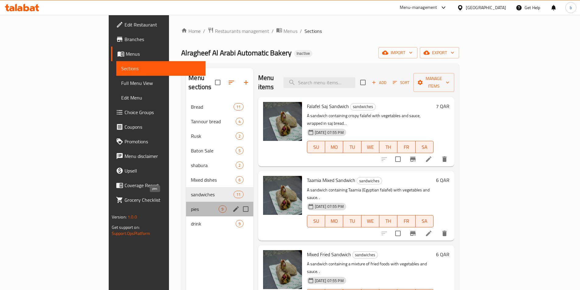
click at [191, 206] on span "pies" at bounding box center [205, 209] width 28 height 7
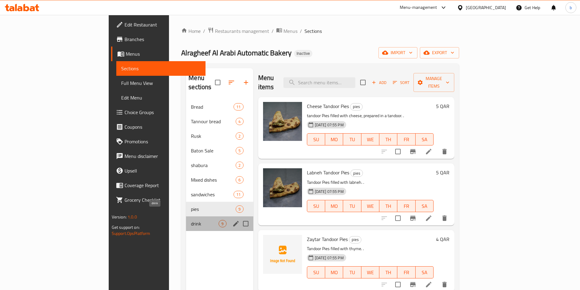
click at [191, 220] on span "drink" at bounding box center [205, 223] width 28 height 7
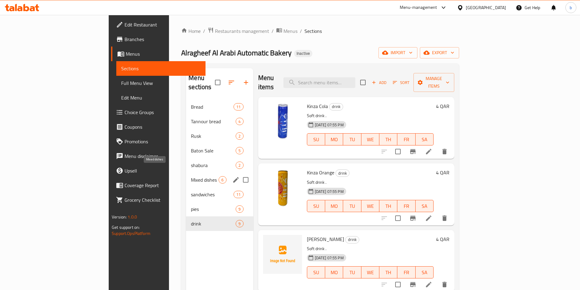
click at [191, 176] on span "Mixed dishes" at bounding box center [205, 179] width 28 height 7
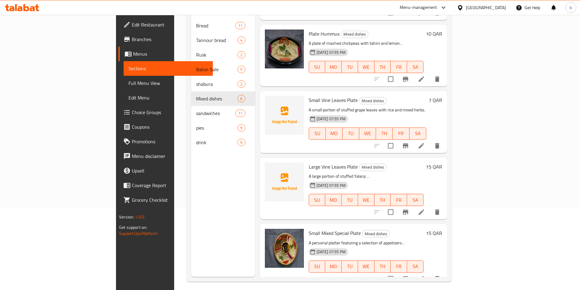
scroll to position [85, 0]
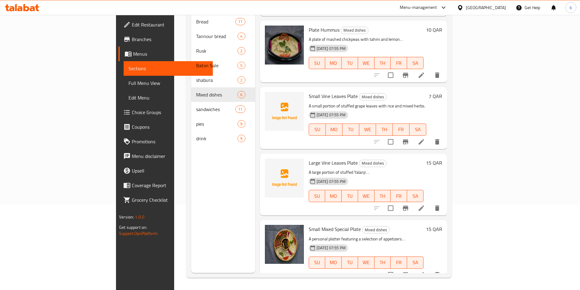
click at [425, 205] on icon at bounding box center [421, 208] width 7 height 7
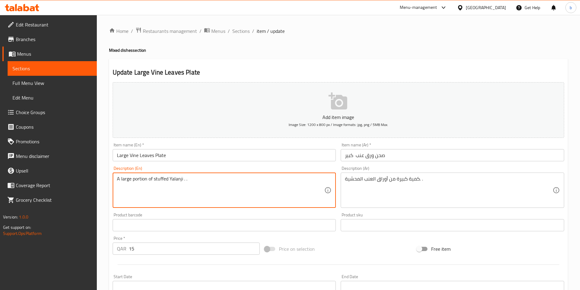
drag, startPoint x: 171, startPoint y: 178, endPoint x: 183, endPoint y: 183, distance: 13.4
paste textarea "Vine Leaves"
type textarea "A large portion of stuffed Vine Leaves . ."
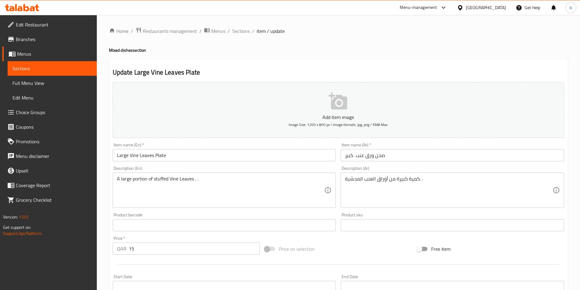
scroll to position [140, 0]
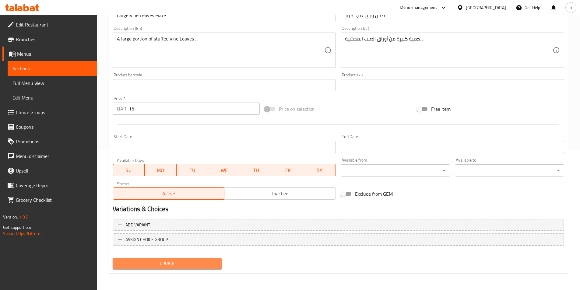
click at [196, 267] on span "Update" at bounding box center [168, 264] width 100 height 8
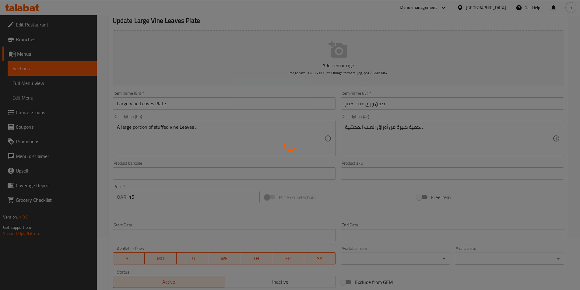
scroll to position [0, 0]
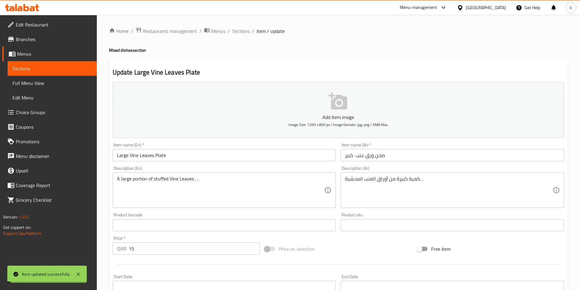
click at [235, 31] on span "Sections" at bounding box center [240, 30] width 17 height 7
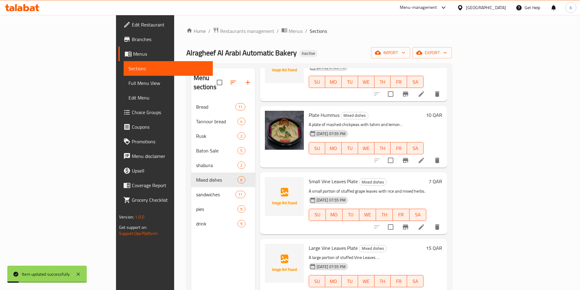
scroll to position [85, 0]
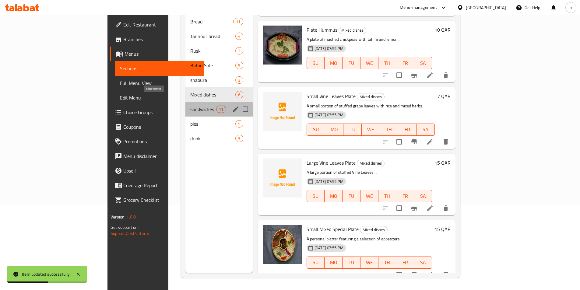
click at [190, 106] on span "sandwiches" at bounding box center [203, 109] width 26 height 7
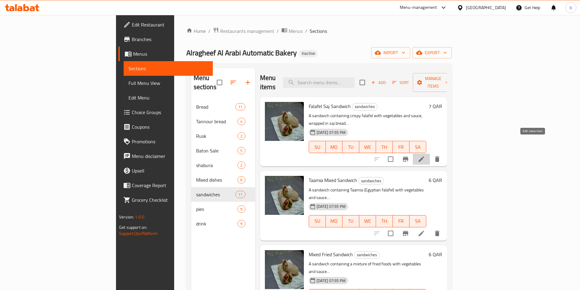
click at [425, 156] on icon at bounding box center [421, 159] width 7 height 7
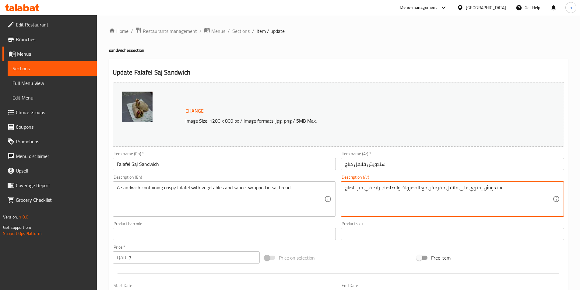
drag, startPoint x: 373, startPoint y: 189, endPoint x: 380, endPoint y: 191, distance: 7.9
paste textarea
drag, startPoint x: 372, startPoint y: 192, endPoint x: 380, endPoint y: 194, distance: 8.4
click at [380, 194] on textarea "سندويش يحتوي على فلافل مقرمش مع الخضروات والصلصة، رابد في خبز الصاج. ." at bounding box center [449, 199] width 208 height 29
click at [373, 190] on textarea "سندويش يحتوي على فلافل مقرمش مع الخضروات والصلصة، رابد في خبز الصاج. ." at bounding box center [449, 199] width 208 height 29
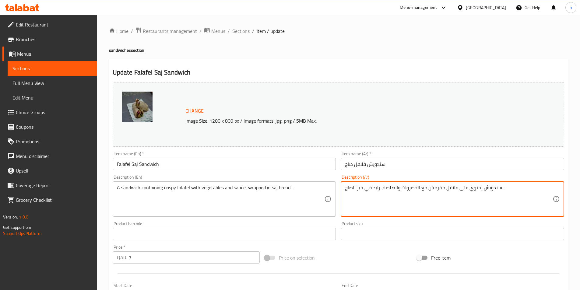
drag, startPoint x: 374, startPoint y: 190, endPoint x: 377, endPoint y: 191, distance: 3.5
click at [377, 191] on textarea "سندويش يحتوي على فلافل مقرمش مع الخضروات والصلصة، رابد في خبز الصاج. ." at bounding box center [449, 199] width 208 height 29
paste textarea "ملفوف"
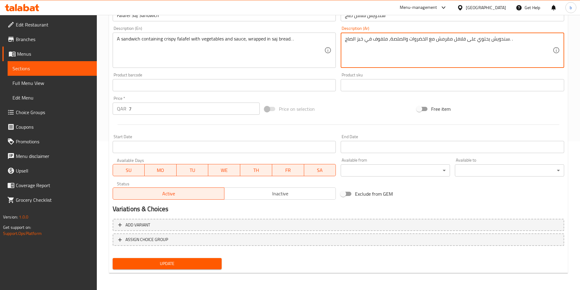
type textarea "سندويش يحتوي على فلافل مقرمش مع الخضروات والصلصة، ملفوف في خبز الصاج. ."
click at [182, 265] on span "Update" at bounding box center [168, 264] width 100 height 8
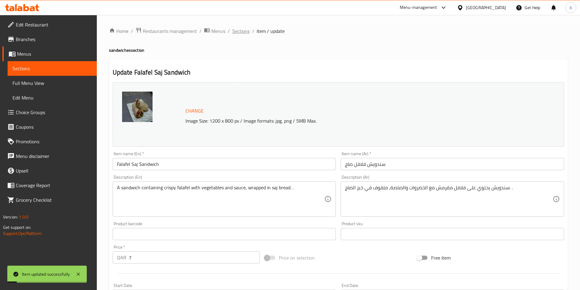
click at [243, 33] on span "Sections" at bounding box center [240, 30] width 17 height 7
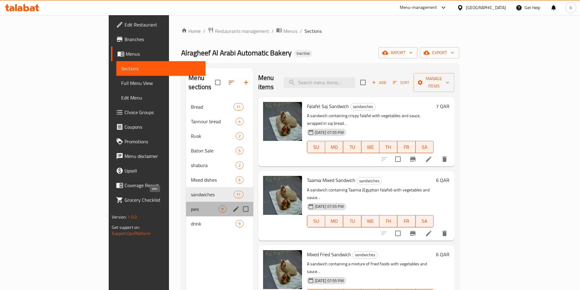
click at [191, 206] on span "pies" at bounding box center [205, 209] width 28 height 7
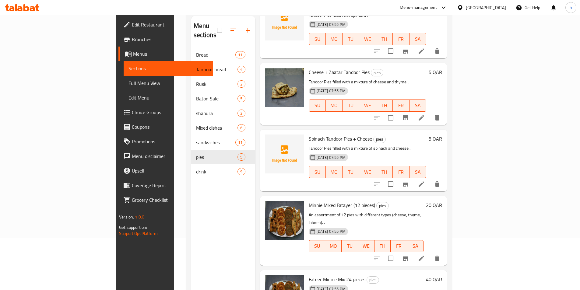
scroll to position [85, 0]
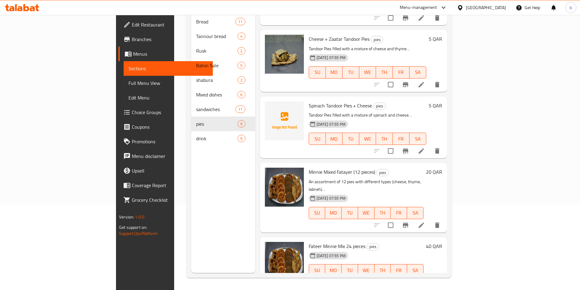
click at [430, 220] on li at bounding box center [421, 225] width 17 height 11
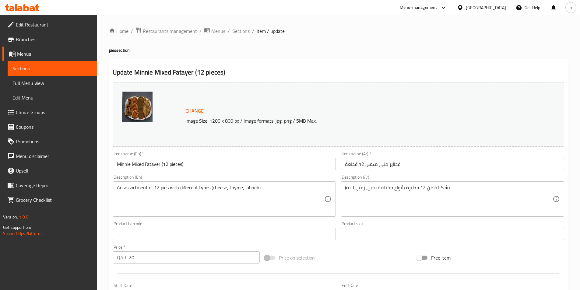
click at [123, 164] on input "Minnie Mixed Fatayer (12 pieces)" at bounding box center [225, 164] width 224 height 12
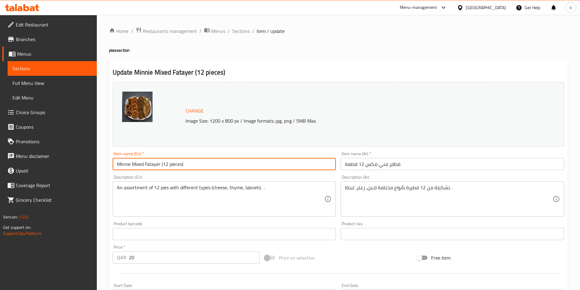
click at [123, 164] on input "Minnie Mixed Fatayer (12 pieces)" at bounding box center [225, 164] width 224 height 12
paste input "i"
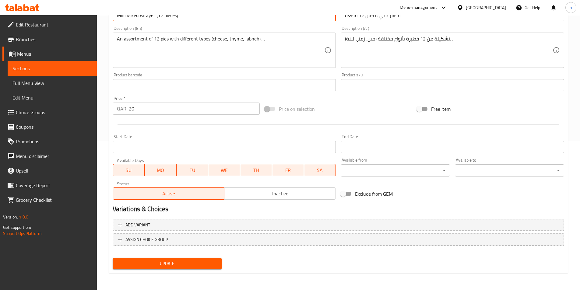
type input "Mini Mixed Fatayer (12 pieces)"
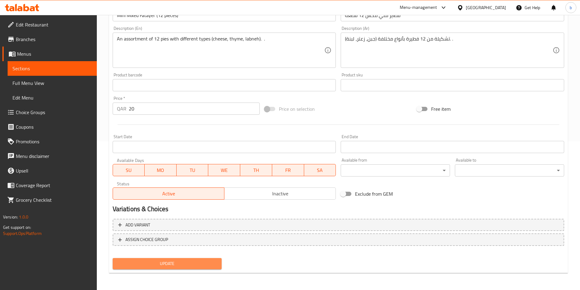
click at [149, 261] on span "Update" at bounding box center [168, 264] width 100 height 8
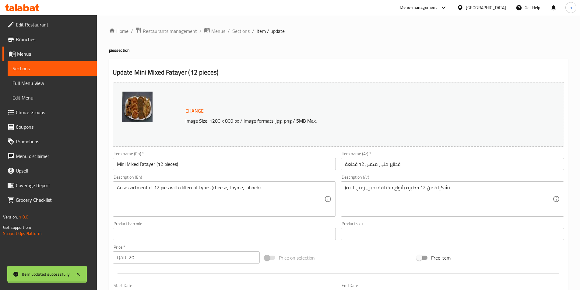
click at [240, 30] on span "Sections" at bounding box center [240, 30] width 17 height 7
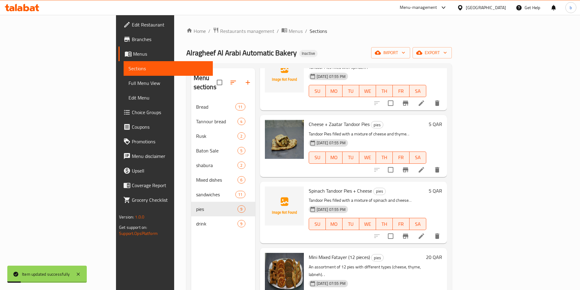
scroll to position [85, 0]
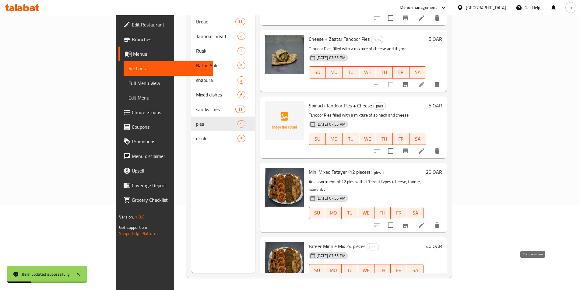
click at [425, 279] on icon at bounding box center [421, 282] width 7 height 7
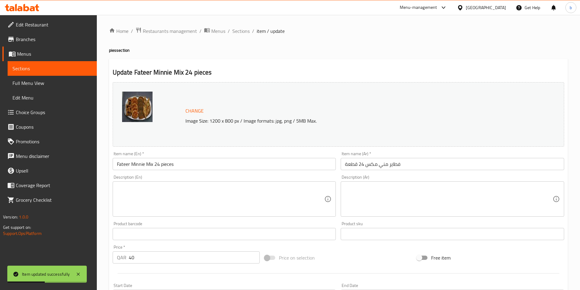
click at [140, 165] on input "Fateer Minnie Mix 24 pieces" at bounding box center [225, 164] width 224 height 12
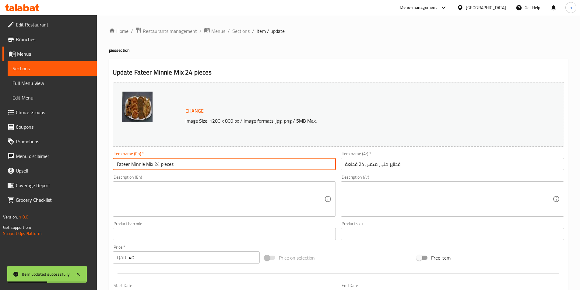
click at [140, 165] on input "Fateer Minnie Mix 24 pieces" at bounding box center [225, 164] width 224 height 12
paste input "i"
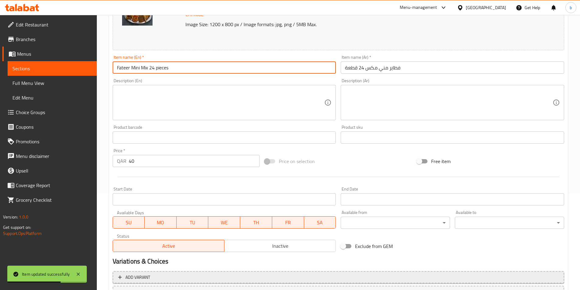
scroll to position [149, 0]
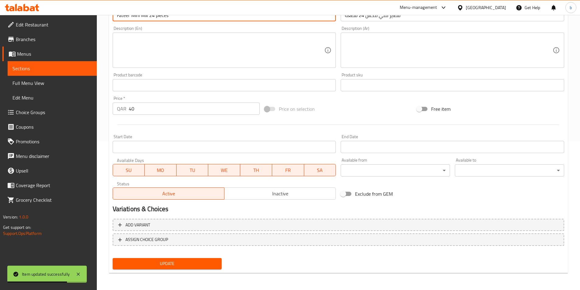
type input "Fateer Mini Mix 24 pieces"
click at [156, 261] on span "Update" at bounding box center [168, 264] width 100 height 8
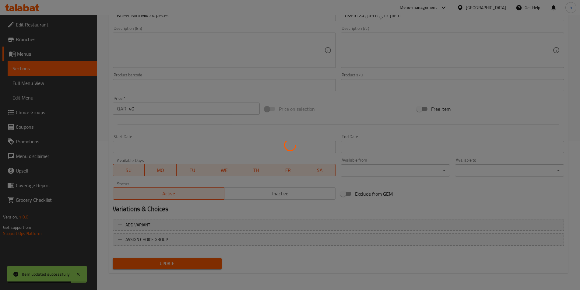
scroll to position [0, 0]
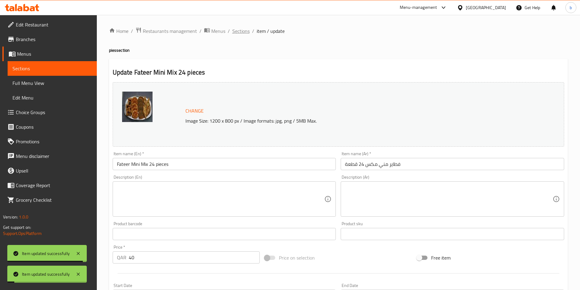
click at [240, 34] on span "Sections" at bounding box center [240, 30] width 17 height 7
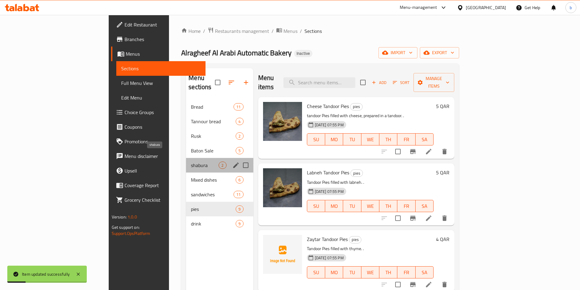
click at [191, 162] on span "shabura" at bounding box center [205, 165] width 28 height 7
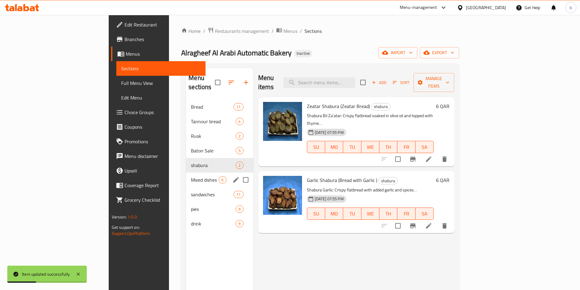
click at [186, 175] on div "Mixed dishes 6" at bounding box center [219, 180] width 67 height 15
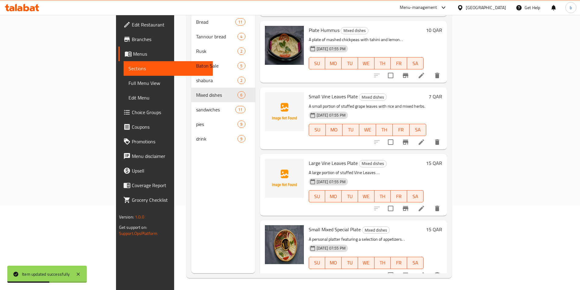
scroll to position [85, 0]
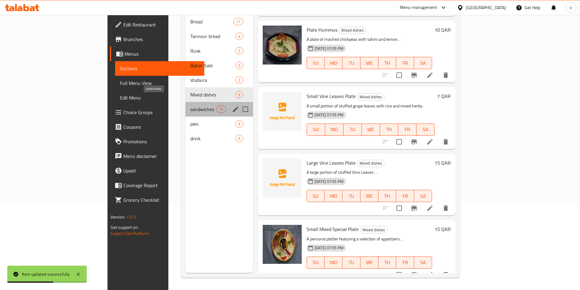
click at [190, 106] on span "sandwiches" at bounding box center [203, 109] width 26 height 7
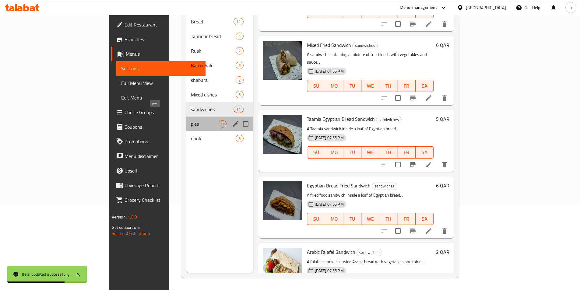
click at [191, 120] on span "pies" at bounding box center [205, 123] width 28 height 7
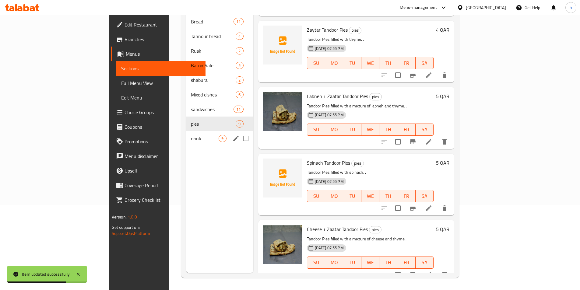
click at [191, 135] on span "drink" at bounding box center [205, 138] width 28 height 7
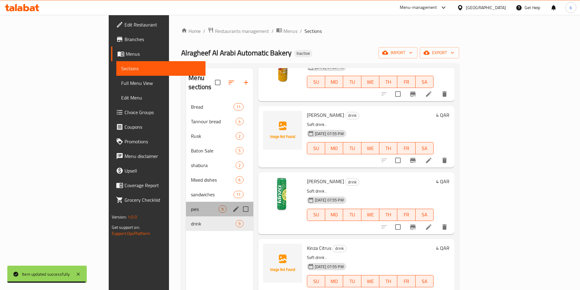
click at [186, 205] on div "pies 9" at bounding box center [219, 209] width 67 height 15
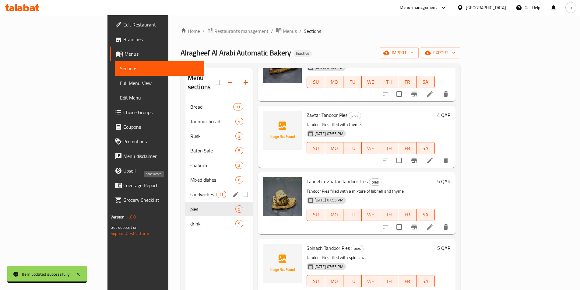
click at [190, 191] on span "sandwiches" at bounding box center [203, 194] width 26 height 7
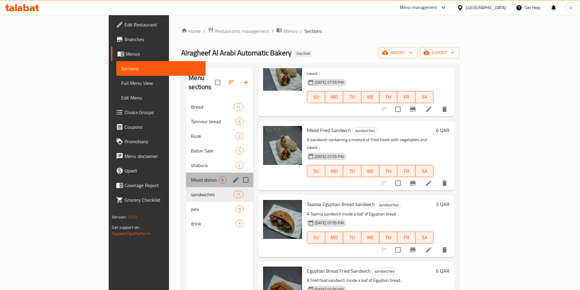
click at [186, 178] on div "Mixed dishes 6" at bounding box center [219, 180] width 67 height 15
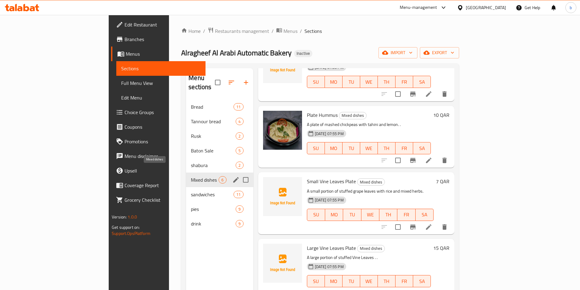
click at [191, 176] on span "Mixed dishes" at bounding box center [205, 179] width 28 height 7
click at [191, 162] on span "shabura" at bounding box center [205, 165] width 28 height 7
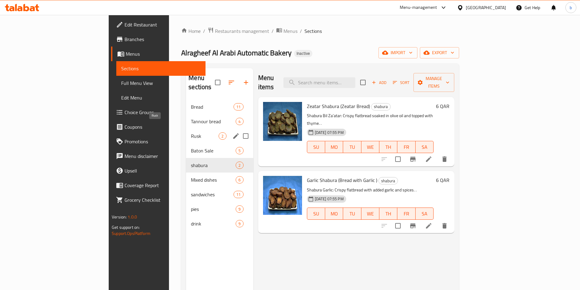
click at [191, 133] on span "Rusk" at bounding box center [205, 136] width 28 height 7
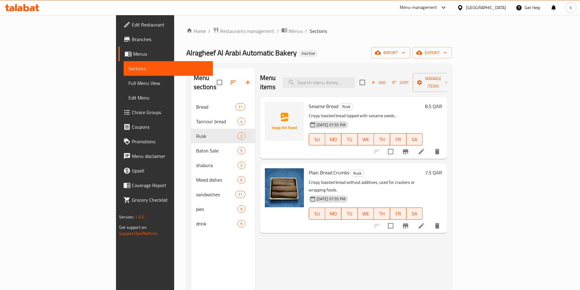
click at [430, 146] on li at bounding box center [421, 151] width 17 height 11
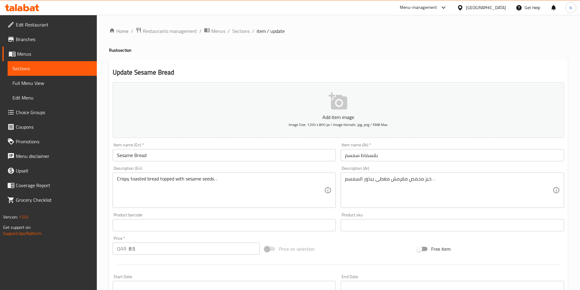
click at [141, 157] on input "Sesame Bread" at bounding box center [225, 155] width 224 height 12
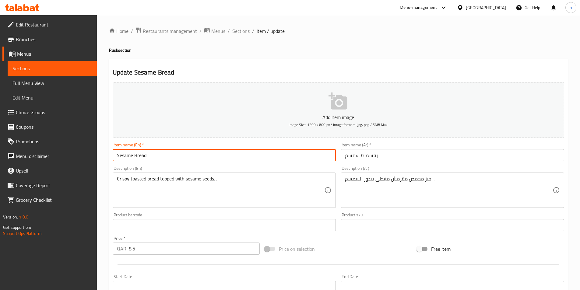
click at [141, 157] on input "Sesame Bread" at bounding box center [225, 155] width 224 height 12
drag, startPoint x: 141, startPoint y: 157, endPoint x: 144, endPoint y: 177, distance: 19.7
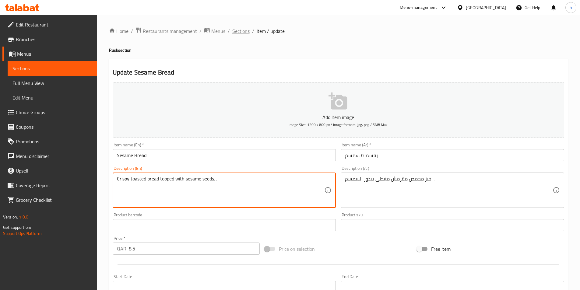
click at [244, 29] on span "Sections" at bounding box center [240, 30] width 17 height 7
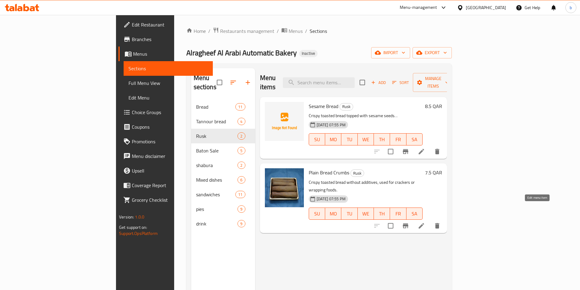
click at [425, 222] on icon at bounding box center [421, 225] width 7 height 7
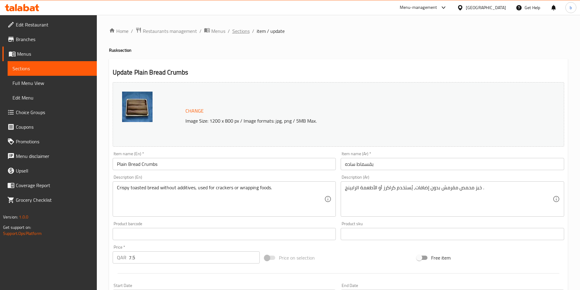
click at [240, 33] on span "Sections" at bounding box center [240, 30] width 17 height 7
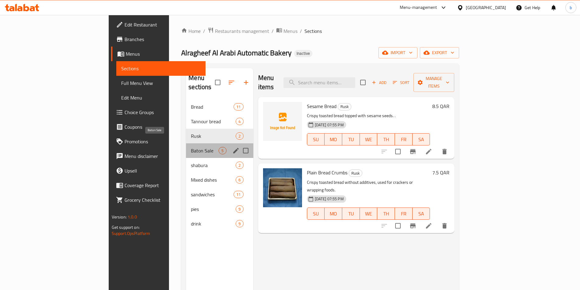
click at [191, 147] on span "Baton Sale" at bounding box center [205, 150] width 28 height 7
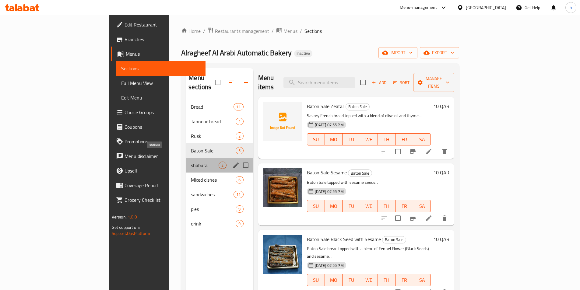
click at [191, 162] on span "shabura" at bounding box center [205, 165] width 28 height 7
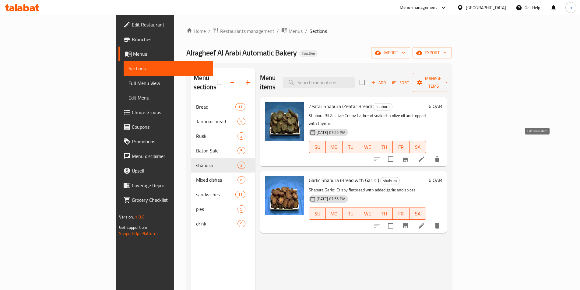
click at [425, 156] on icon at bounding box center [421, 159] width 7 height 7
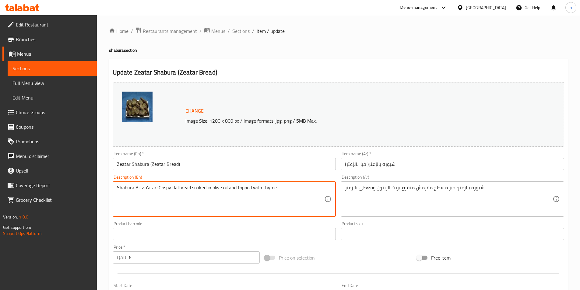
drag, startPoint x: 156, startPoint y: 190, endPoint x: 123, endPoint y: 186, distance: 33.5
drag, startPoint x: 156, startPoint y: 190, endPoint x: 103, endPoint y: 187, distance: 53.4
click at [103, 187] on div "Home / Restaurants management / Menus / Sections / item / update shabura sectio…" at bounding box center [339, 227] width 484 height 424
type textarea "Crispy flatbread soaked in olive oil and topped with thyme. ."
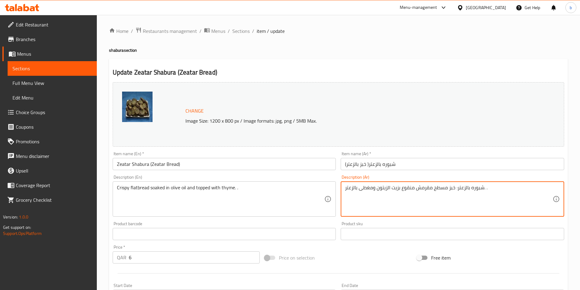
drag, startPoint x: 457, startPoint y: 189, endPoint x: 549, endPoint y: 187, distance: 92.0
click at [469, 192] on textarea "شبوره بالزعتر: خبز مسطح مقرمش منقوع بزيت الزيتون ومغطى بالزعتر. ." at bounding box center [449, 199] width 208 height 29
drag, startPoint x: 457, startPoint y: 187, endPoint x: 484, endPoint y: 191, distance: 27.7
click at [484, 191] on textarea "شبوره بالزعتر: خبز مسطح مقرمش منقوع بزيت الزيتون ومغطى بالزعتر. ." at bounding box center [449, 199] width 208 height 29
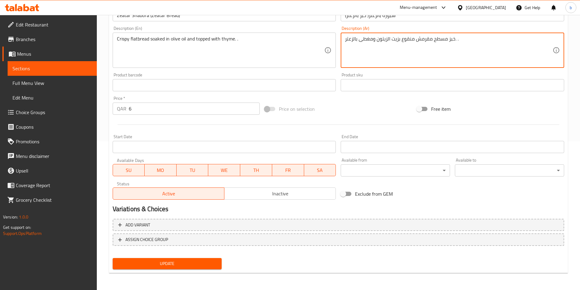
type textarea "خبز مسطح مقرمش منقوع بزيت الزيتون ومغطى بالزعتر. ."
click at [175, 263] on span "Update" at bounding box center [168, 264] width 100 height 8
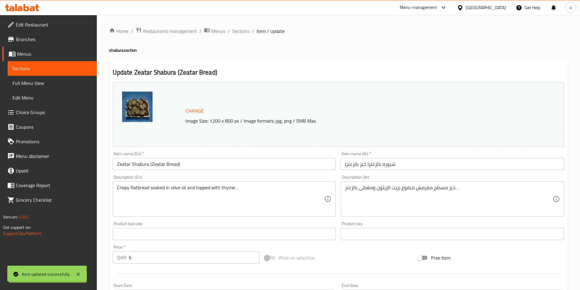
click at [234, 29] on span "Sections" at bounding box center [240, 30] width 17 height 7
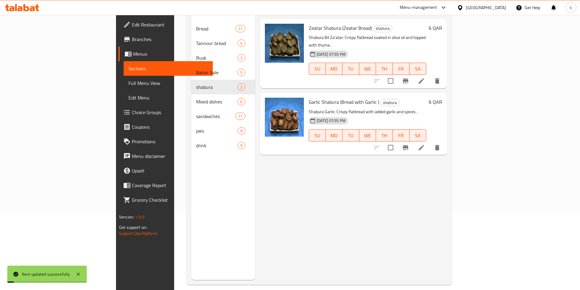
scroll to position [85, 0]
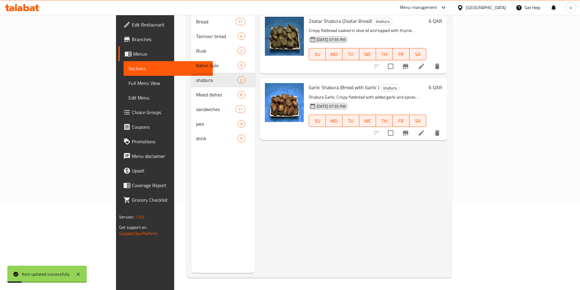
click at [430, 128] on li at bounding box center [421, 133] width 17 height 11
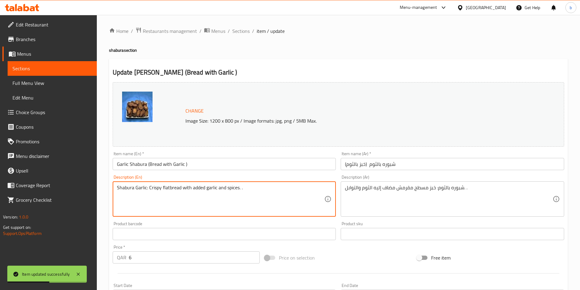
drag, startPoint x: 147, startPoint y: 188, endPoint x: 117, endPoint y: 189, distance: 29.9
type textarea "Crispy flatbread with added garlic and spices. ."
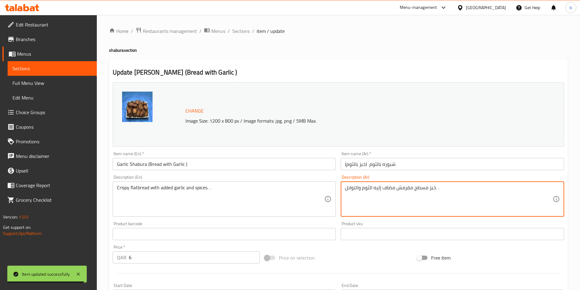
drag, startPoint x: 436, startPoint y: 189, endPoint x: 463, endPoint y: 191, distance: 27.2
click at [430, 208] on textarea "خبز مسطح مقرمش مضاف إليه الثوم والتوابل. ." at bounding box center [449, 199] width 208 height 29
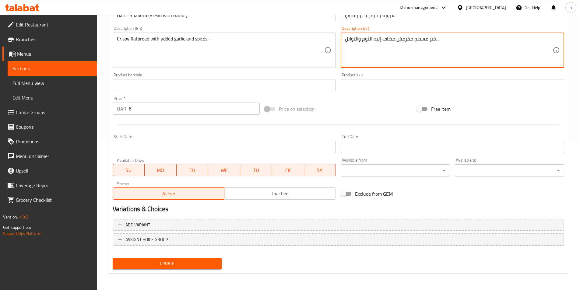
type textarea "خبز مسطح مقرمش مضاف إليه الثوم والتوابل. ."
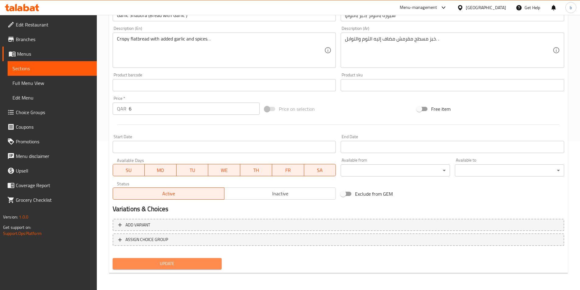
click at [199, 268] on button "Update" at bounding box center [167, 263] width 109 height 11
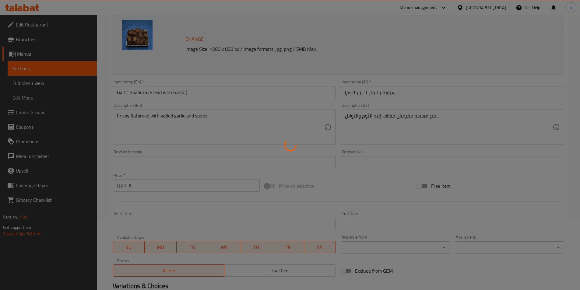
scroll to position [0, 0]
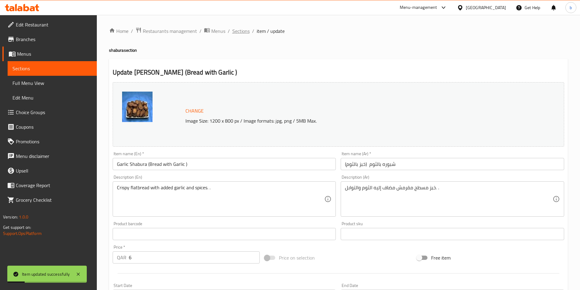
click at [239, 31] on span "Sections" at bounding box center [240, 30] width 17 height 7
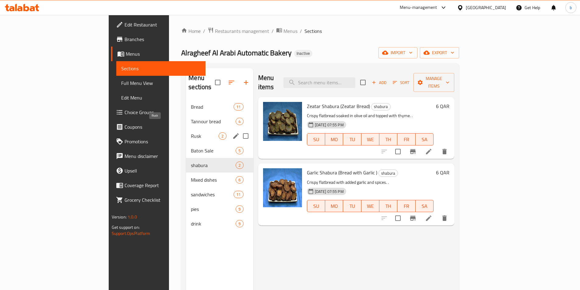
click at [191, 133] on span "Rusk" at bounding box center [205, 136] width 28 height 7
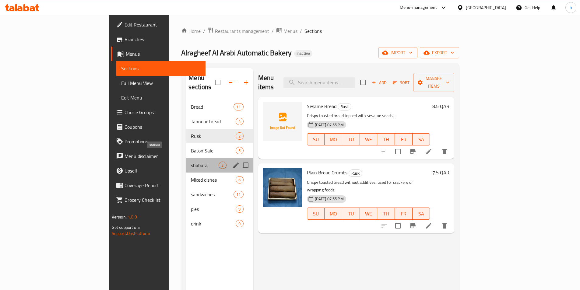
click at [191, 162] on span "shabura" at bounding box center [205, 165] width 28 height 7
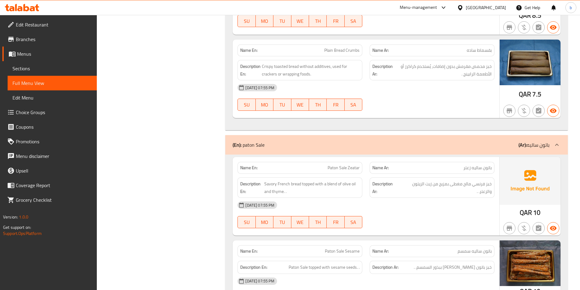
scroll to position [1628, 0]
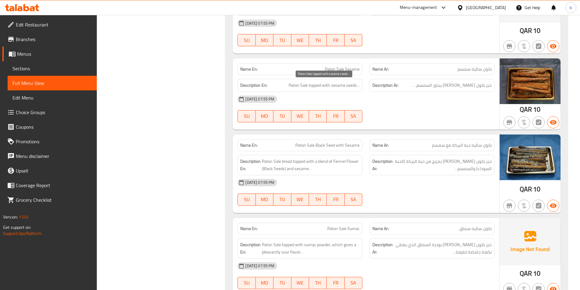
click at [296, 86] on span "Paton Sale topped with sesame seeds. ." at bounding box center [324, 86] width 71 height 8
copy span "Paton"
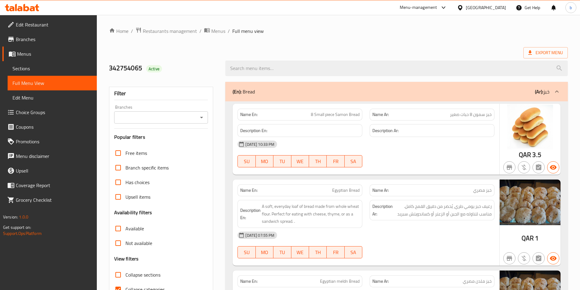
scroll to position [183, 0]
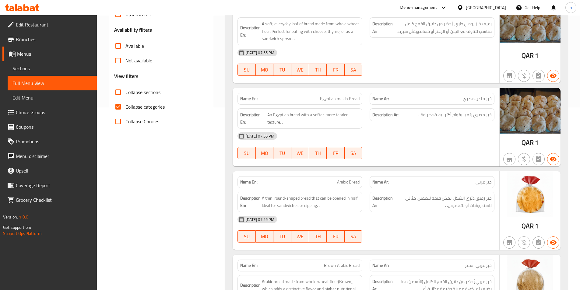
click at [119, 109] on input "Collapse categories" at bounding box center [118, 107] width 15 height 15
checkbox input "false"
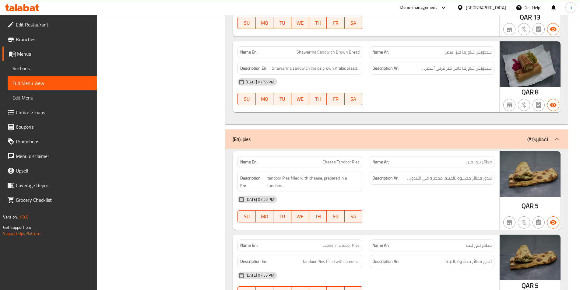
scroll to position [1652, 0]
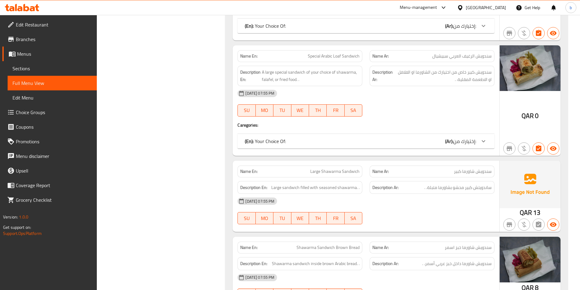
scroll to position [3351, 0]
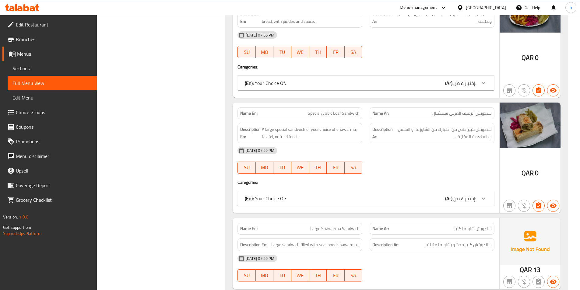
click at [438, 85] on div "(En): Your Choice Of: (Ar): إختيارك من:" at bounding box center [361, 83] width 232 height 7
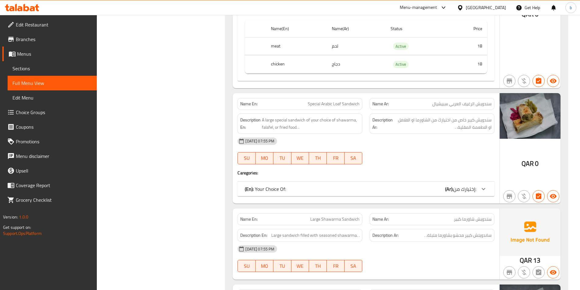
scroll to position [3504, 0]
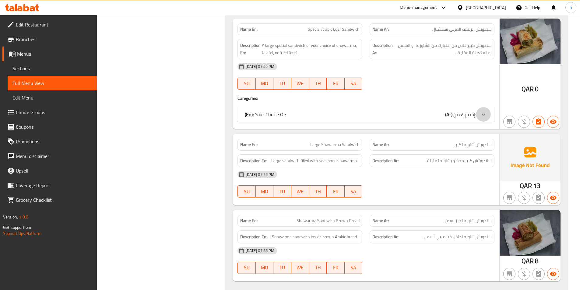
click at [481, 115] on icon at bounding box center [483, 114] width 7 height 7
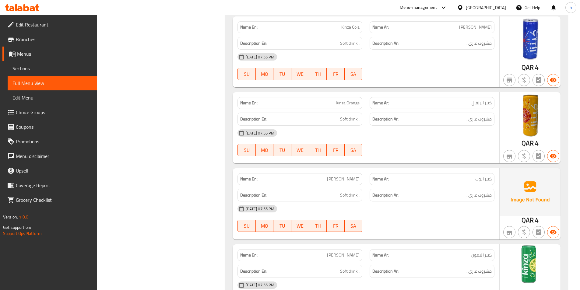
scroll to position [4562, 0]
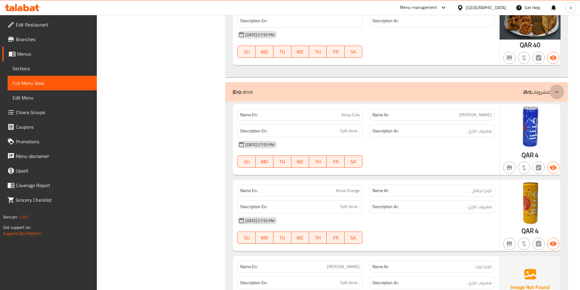
click at [555, 92] on icon at bounding box center [557, 91] width 7 height 7
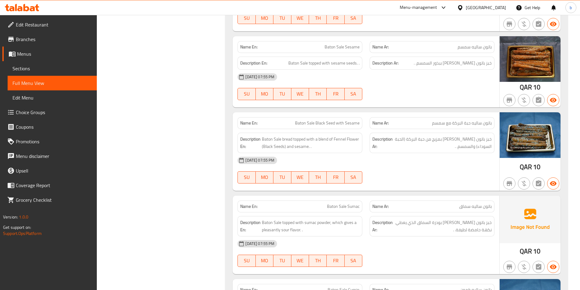
scroll to position [1609, 0]
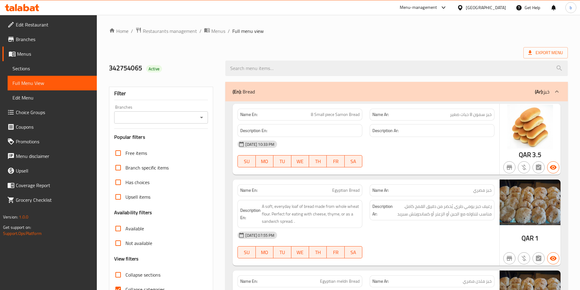
scroll to position [152, 0]
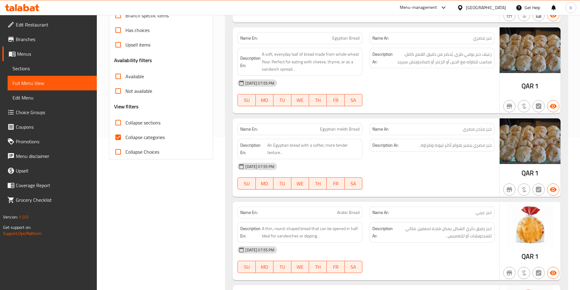
click at [121, 127] on input "Collapse sections" at bounding box center [118, 122] width 15 height 15
checkbox input "true"
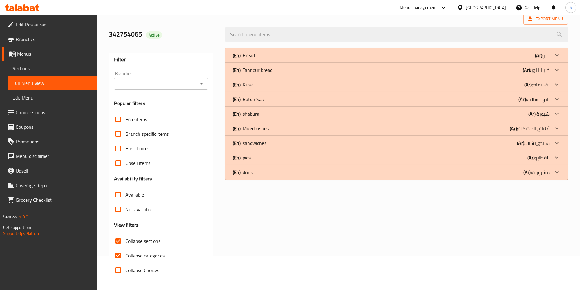
scroll to position [34, 0]
click at [559, 154] on icon at bounding box center [557, 157] width 7 height 7
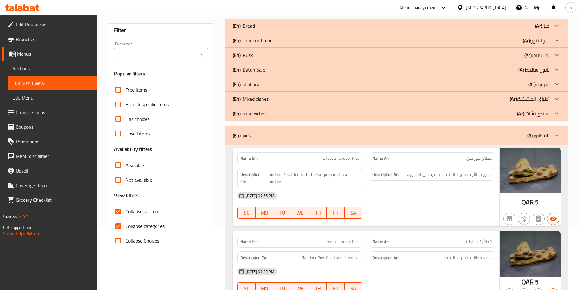
scroll to position [12, 0]
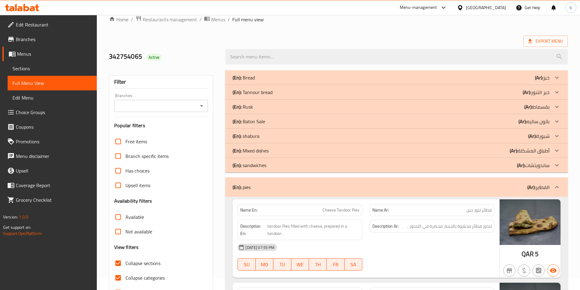
click at [556, 162] on icon at bounding box center [557, 165] width 7 height 7
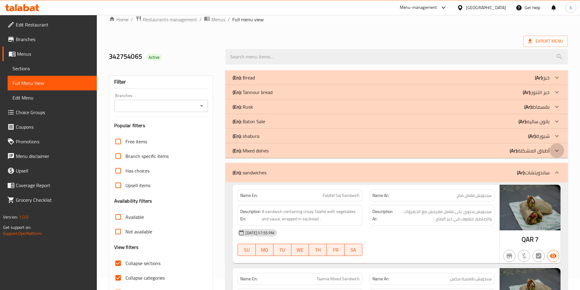
click at [554, 151] on icon at bounding box center [557, 150] width 7 height 7
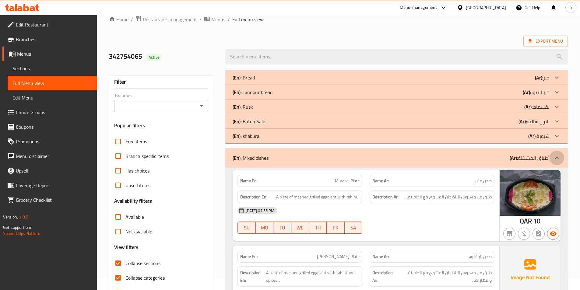
click at [555, 156] on icon at bounding box center [557, 157] width 7 height 7
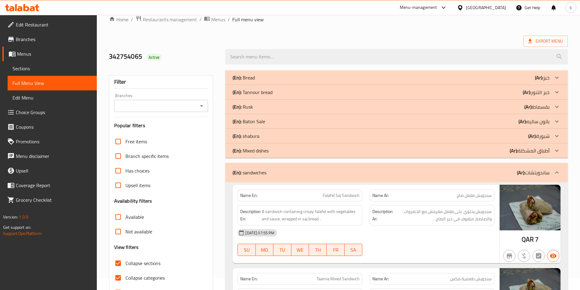
click at [555, 156] on div at bounding box center [557, 150] width 15 height 15
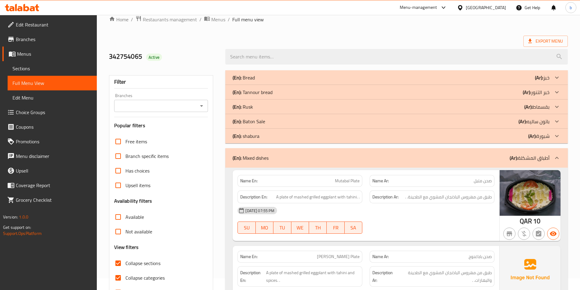
click at [556, 139] on icon at bounding box center [557, 136] width 7 height 7
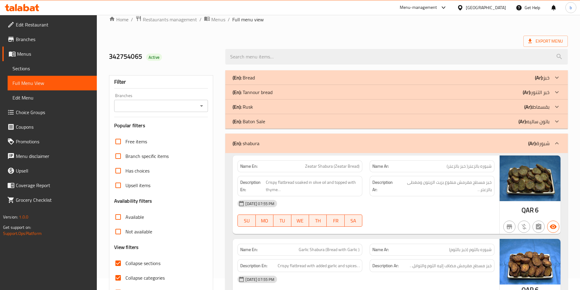
click at [561, 119] on icon at bounding box center [557, 121] width 7 height 7
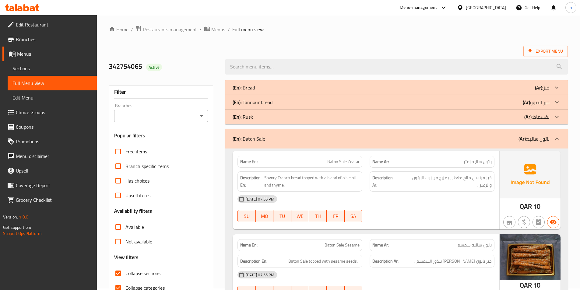
scroll to position [0, 0]
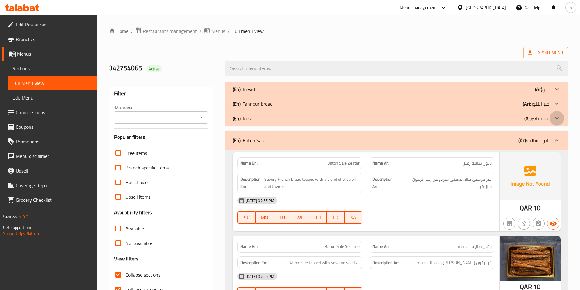
click at [553, 118] on div at bounding box center [557, 118] width 15 height 15
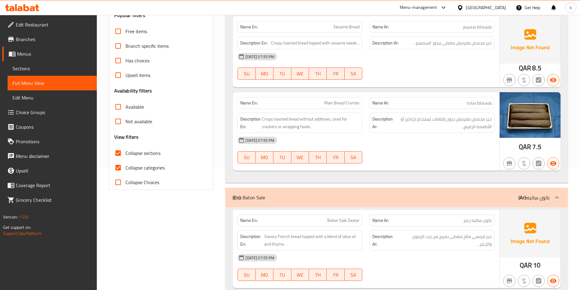
scroll to position [30, 0]
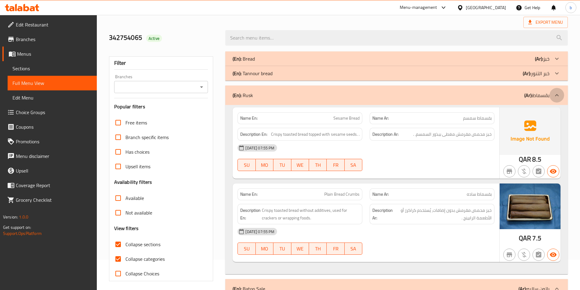
click at [557, 96] on icon at bounding box center [557, 95] width 7 height 7
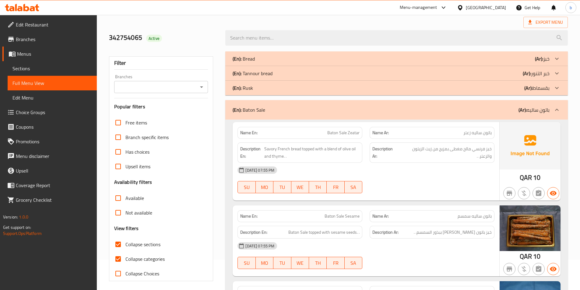
click at [554, 71] on icon at bounding box center [557, 73] width 7 height 7
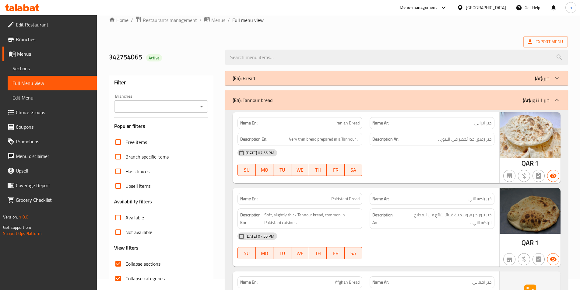
scroll to position [0, 0]
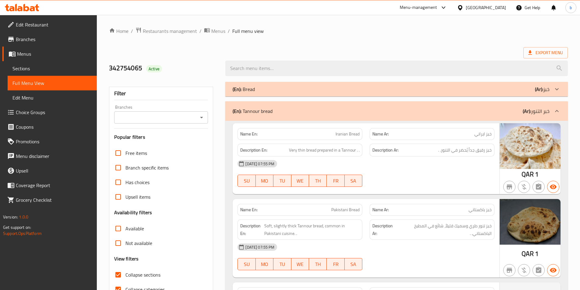
click at [554, 110] on icon at bounding box center [557, 111] width 7 height 7
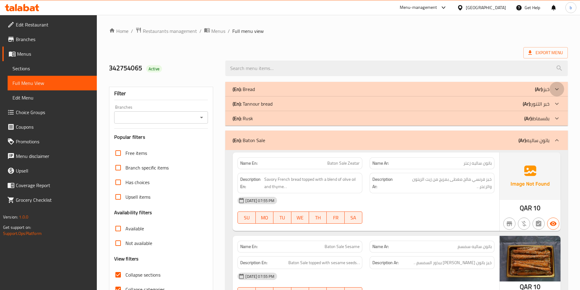
click at [556, 88] on icon at bounding box center [557, 89] width 7 height 7
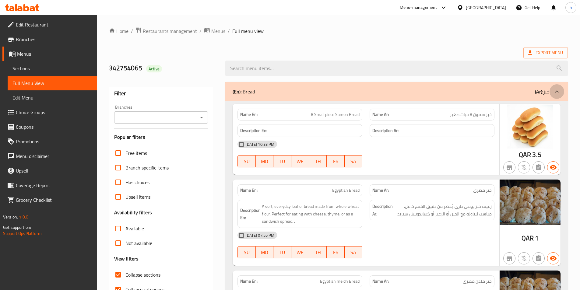
click at [554, 88] on icon at bounding box center [557, 91] width 7 height 7
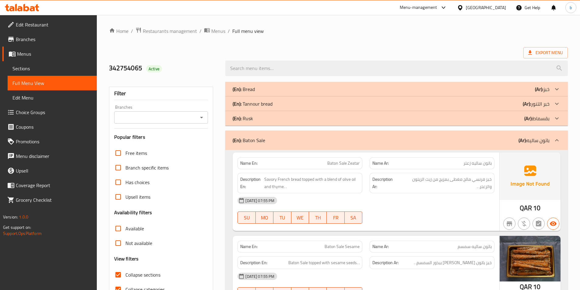
click at [555, 121] on icon at bounding box center [557, 118] width 7 height 7
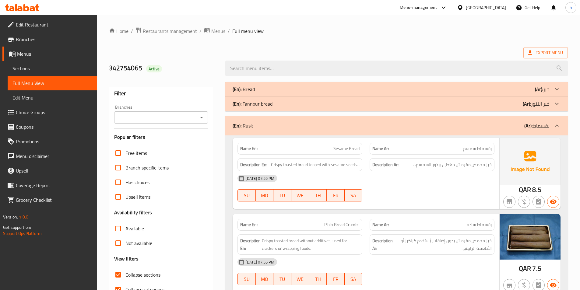
click at [555, 123] on icon at bounding box center [557, 125] width 7 height 7
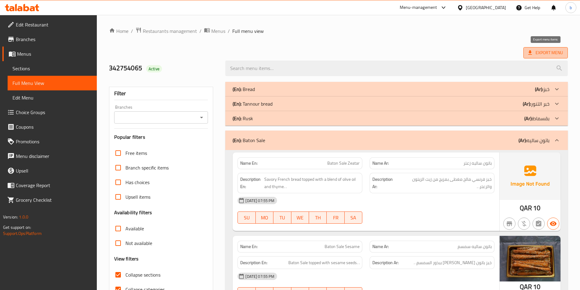
click at [549, 49] on span "Export Menu" at bounding box center [546, 53] width 35 height 8
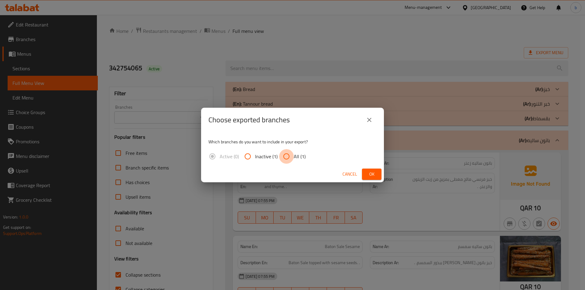
drag, startPoint x: 291, startPoint y: 157, endPoint x: 294, endPoint y: 162, distance: 5.6
click at [291, 158] on input "All (1)" at bounding box center [286, 156] width 15 height 15
radio input "true"
click at [366, 162] on div "Which branches do you want to include in your export? Active (0) Inactive (1) A…" at bounding box center [292, 149] width 183 height 34
click at [371, 172] on span "Ok" at bounding box center [372, 175] width 10 height 8
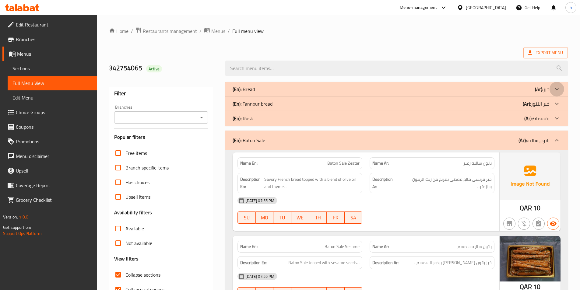
click at [557, 90] on icon at bounding box center [557, 89] width 7 height 7
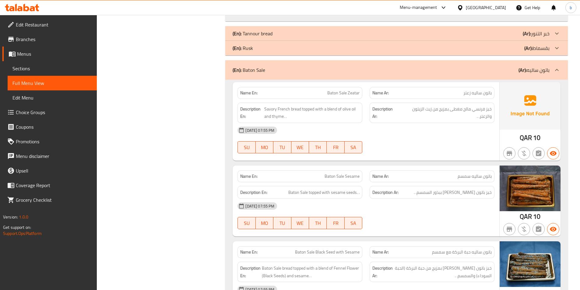
scroll to position [1005, 0]
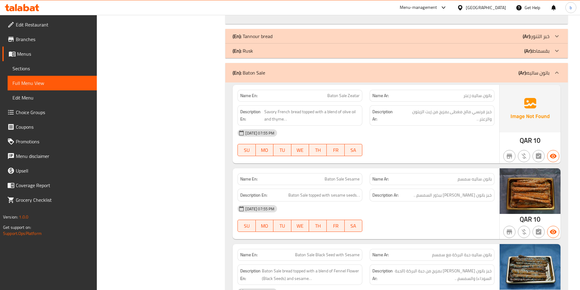
click at [556, 37] on icon at bounding box center [557, 36] width 7 height 7
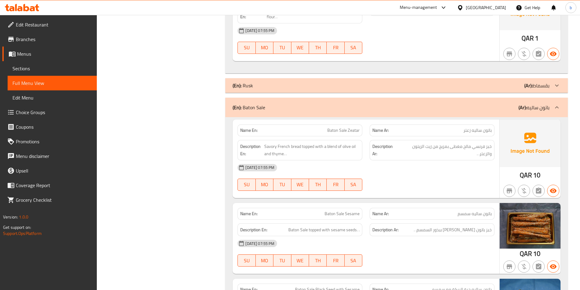
scroll to position [1341, 0]
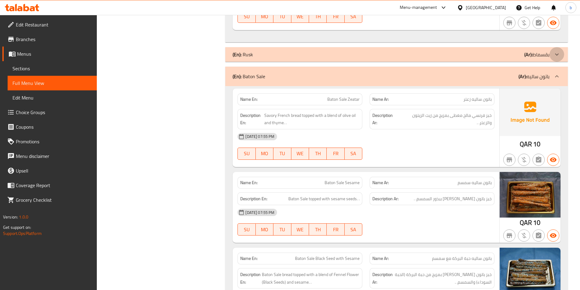
drag, startPoint x: 558, startPoint y: 56, endPoint x: 555, endPoint y: 66, distance: 11.3
click at [558, 55] on icon at bounding box center [557, 54] width 7 height 7
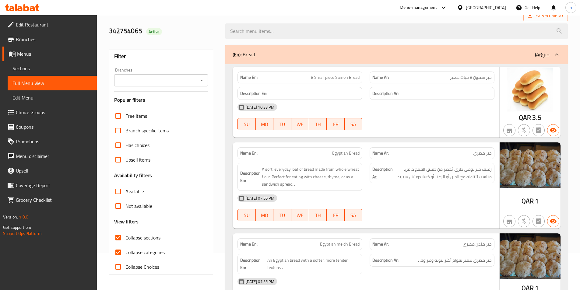
scroll to position [91, 0]
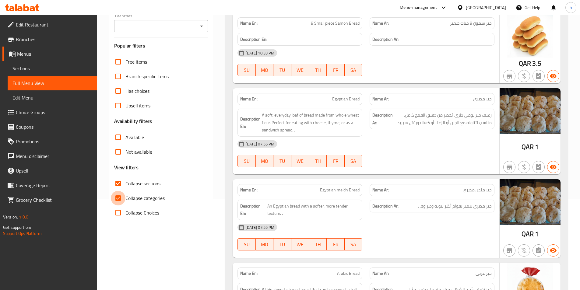
click at [117, 198] on input "Collapse categories" at bounding box center [118, 198] width 15 height 15
checkbox input "false"
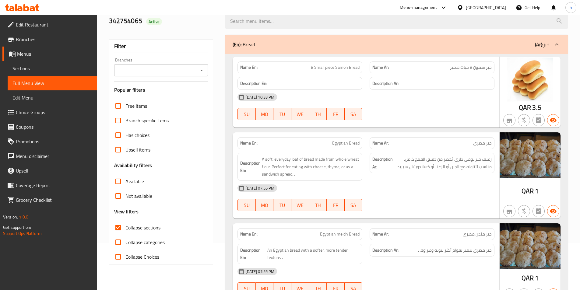
scroll to position [0, 0]
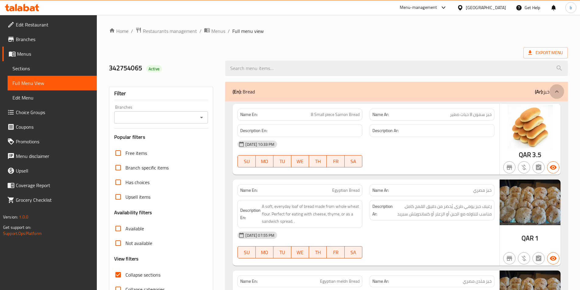
click at [558, 91] on icon at bounding box center [557, 91] width 7 height 7
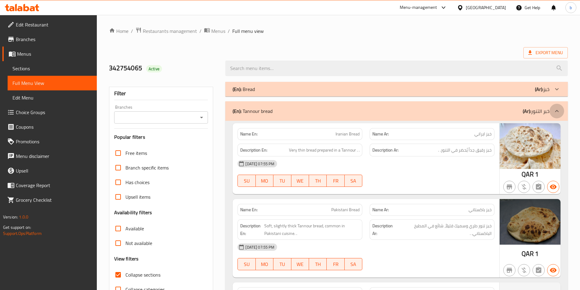
click at [556, 111] on icon at bounding box center [557, 111] width 7 height 7
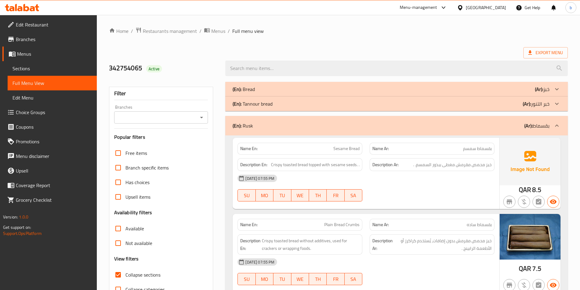
click at [560, 125] on icon at bounding box center [557, 125] width 7 height 7
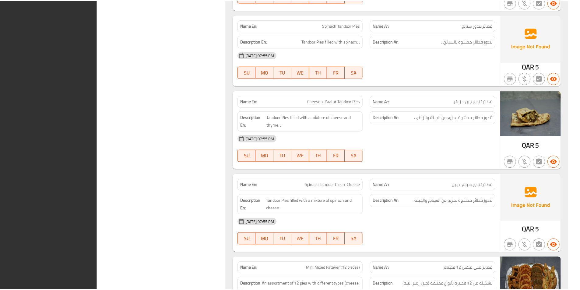
scroll to position [2915, 0]
